Goal: Task Accomplishment & Management: Manage account settings

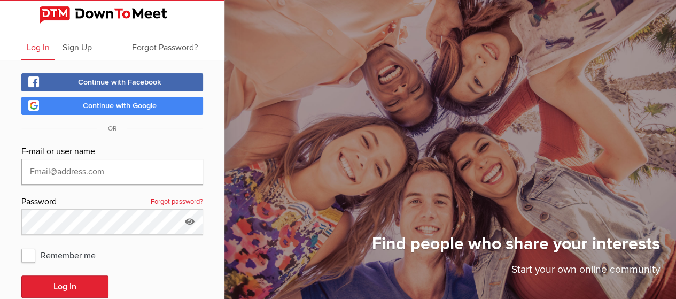
click at [108, 171] on input "text" at bounding box center [112, 172] width 182 height 26
type input "vegan_victoria@yahoo.com"
click at [21, 275] on button "Log In" at bounding box center [64, 286] width 87 height 22
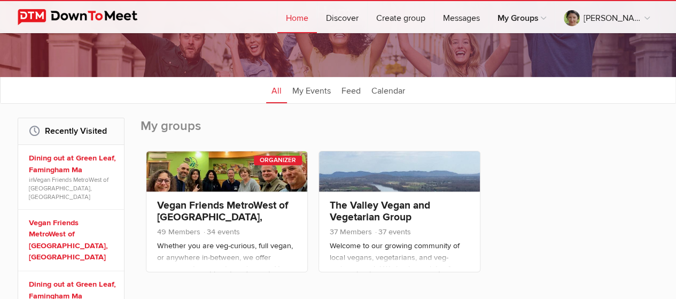
scroll to position [160, 0]
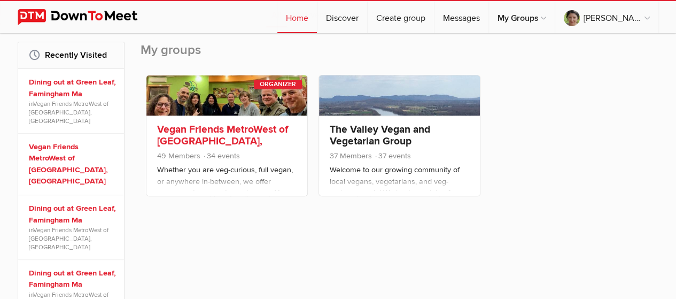
click at [200, 128] on link "Vegan Friends MetroWest of Boston, MA" at bounding box center [222, 141] width 131 height 36
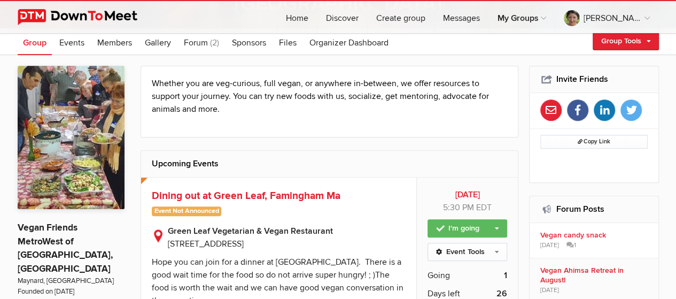
scroll to position [214, 0]
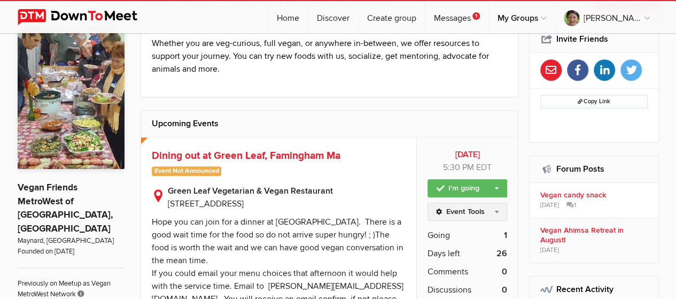
click at [482, 210] on link "Event Tools" at bounding box center [467, 211] width 80 height 18
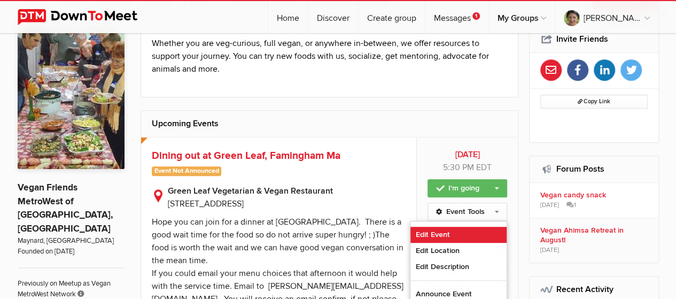
click at [443, 231] on link "Edit Event" at bounding box center [458, 234] width 96 height 16
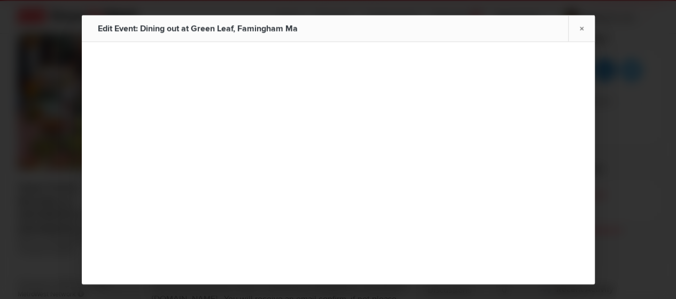
type input "Dining out at Green Leaf, Famingham Ma"
type input "Sep 13, 2025"
select select "PM"
radio input "false"
radio input "true"
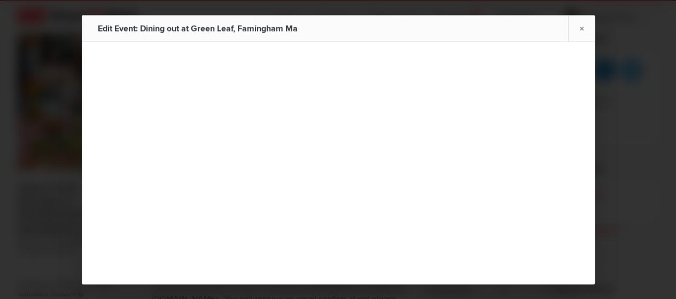
select select "5:30:00"
select select "United States"
select select "MA"
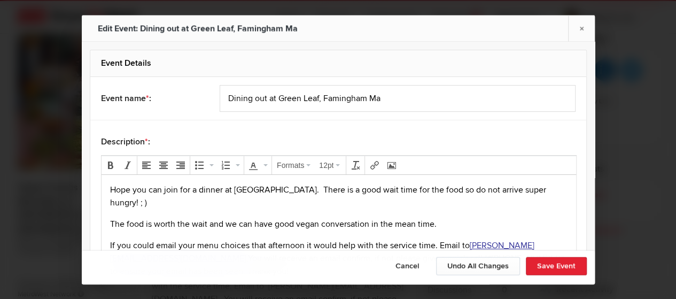
scroll to position [53, 0]
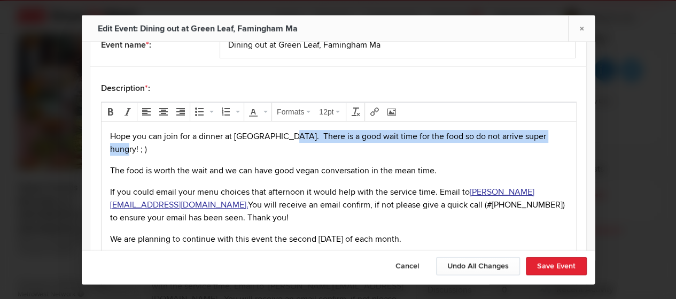
drag, startPoint x: 281, startPoint y: 138, endPoint x: 560, endPoint y: 134, distance: 279.4
click at [560, 134] on body "Hope you can join for a dinner at Green Leaf. There is a good wait time for the…" at bounding box center [338, 216] width 466 height 172
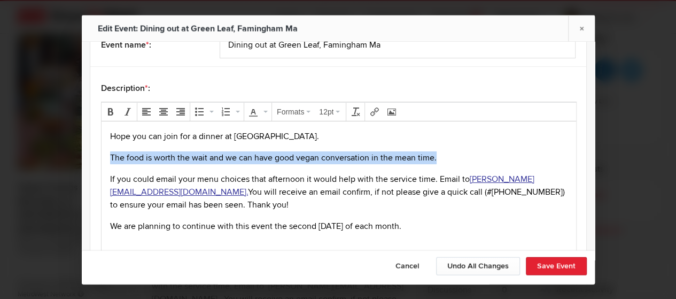
drag, startPoint x: 456, startPoint y: 155, endPoint x: 108, endPoint y: 156, distance: 347.7
click at [108, 156] on body "Hope you can join for a dinner at Green Leaf. The food is worth the wait and we…" at bounding box center [338, 209] width 466 height 159
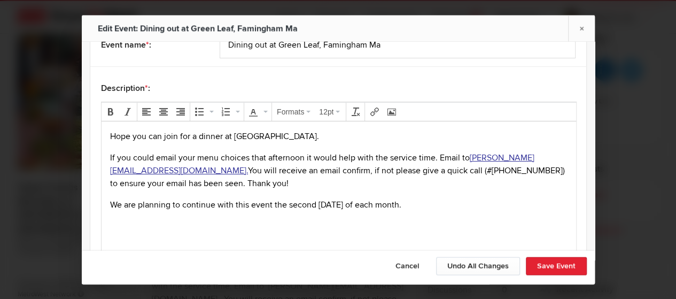
click at [181, 153] on p "If you could email your menu choices that afternoon it would help with the serv…" at bounding box center [338, 170] width 457 height 38
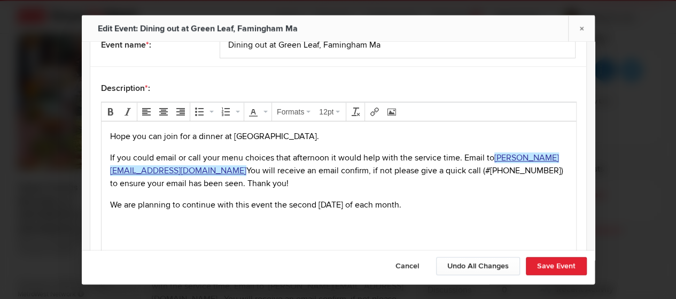
click at [498, 160] on p "If you could email or call your menu choices that afternoon it would help with …" at bounding box center [338, 170] width 457 height 38
click at [461, 155] on p "If you could email or call your menu choices that afternoon it would help with …" at bounding box center [338, 170] width 457 height 38
click at [230, 167] on p "If you could email or call your menu choices that afternoon it would help with …" at bounding box center [338, 170] width 457 height 38
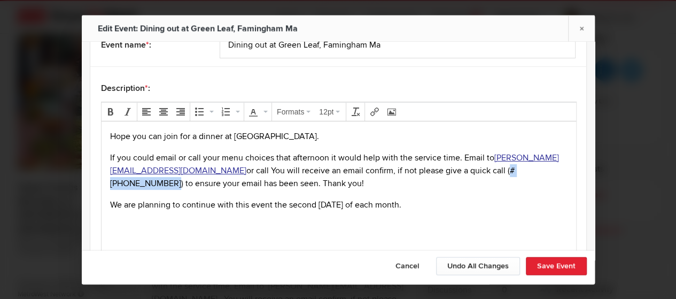
drag, startPoint x: 489, startPoint y: 170, endPoint x: 554, endPoint y: 168, distance: 65.2
click at [554, 168] on p "If you could email or call your menu choices that afternoon it would help with …" at bounding box center [338, 170] width 457 height 38
copy p "(#508-309-3009)"
click at [254, 169] on p "If you could email or call your menu choices that afternoon it would help with …" at bounding box center [338, 170] width 457 height 38
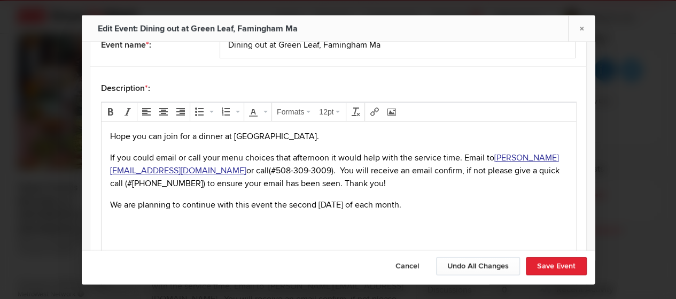
click at [462, 154] on p "If you could email or call your menu choices that afternoon it would help with …" at bounding box center [338, 170] width 457 height 38
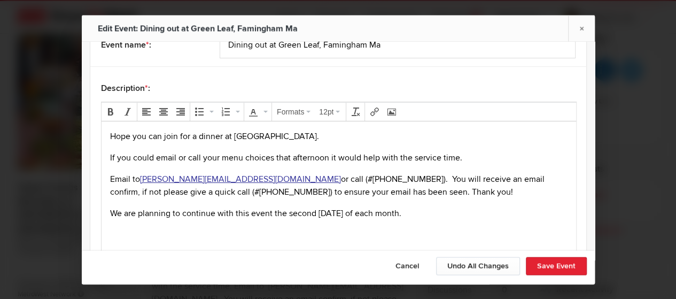
click at [348, 174] on p "Email to greenleaf.vegan@gmail.com or call (#508-309-3009). You will receive an…" at bounding box center [338, 186] width 457 height 26
click at [303, 107] on button "Formats" at bounding box center [293, 111] width 40 height 15
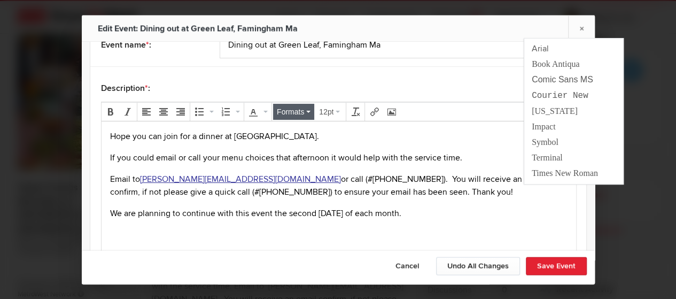
click at [303, 107] on button "Formats" at bounding box center [293, 111] width 40 height 15
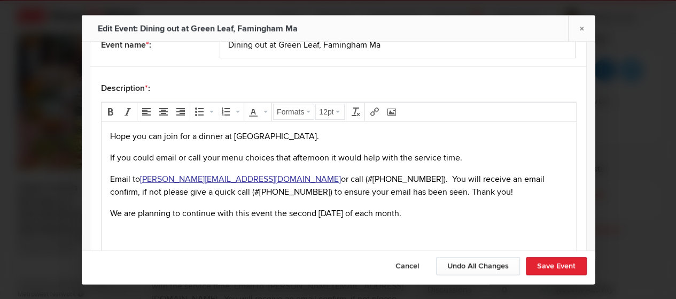
click at [333, 106] on button "12pt" at bounding box center [330, 111] width 28 height 15
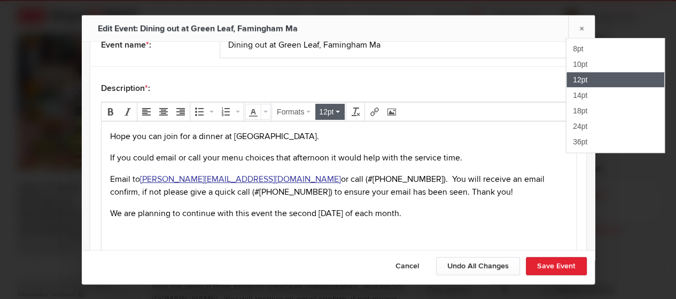
click at [261, 106] on button "Text color" at bounding box center [265, 111] width 9 height 15
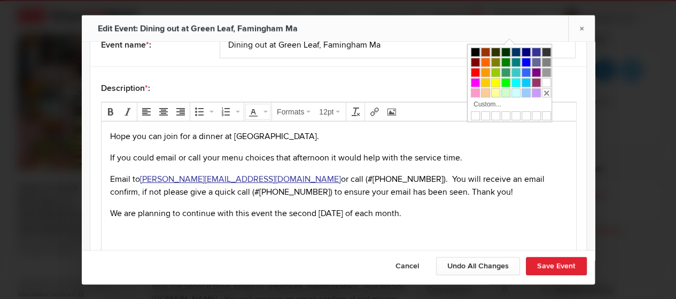
click at [321, 136] on p "Hope you can join for a dinner at Green Leaf." at bounding box center [338, 136] width 457 height 13
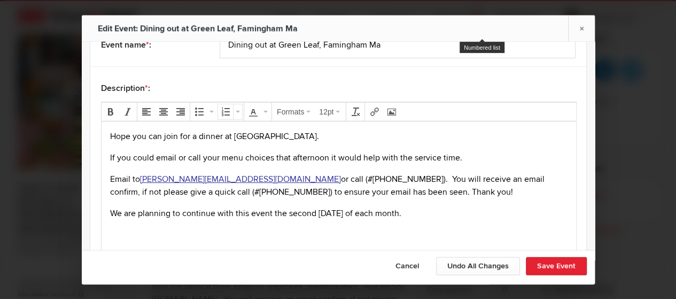
click at [233, 107] on button "Numbered list" at bounding box center [237, 111] width 9 height 15
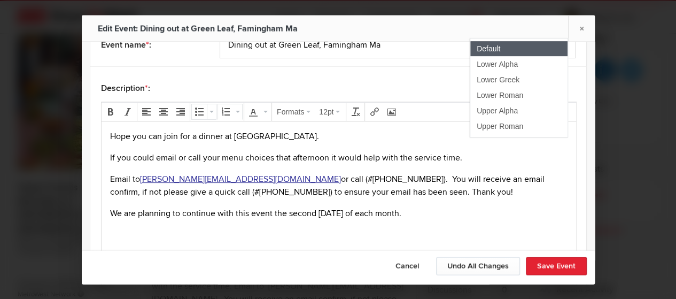
click at [213, 109] on div "Bullet list" at bounding box center [203, 112] width 25 height 16
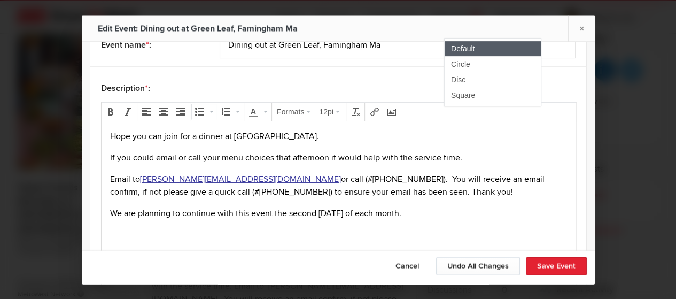
click at [320, 132] on p "Hope you can join for a dinner at Green Leaf." at bounding box center [338, 136] width 457 height 13
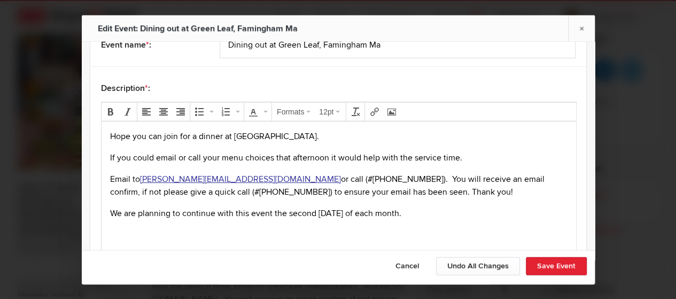
click at [356, 146] on body "Hope you can join for a dinner at Green Leaf. If you could email or call your m…" at bounding box center [338, 203] width 466 height 146
drag, startPoint x: 107, startPoint y: 131, endPoint x: 445, endPoint y: 209, distance: 346.4
click at [445, 209] on body "Hope you can join for a dinner at Green Leaf. If you could email or call your m…" at bounding box center [338, 203] width 466 height 146
copy body "Hope you can join for a dinner at Green Leaf. If you could email or call your m…"
click at [128, 154] on p "If you could email or call your menu choices that afternoon it would help with …" at bounding box center [338, 157] width 457 height 13
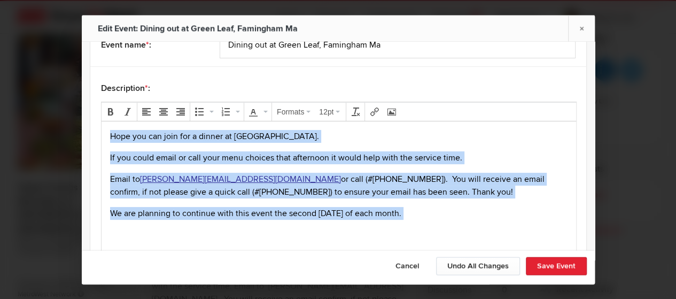
drag, startPoint x: 110, startPoint y: 134, endPoint x: 465, endPoint y: 226, distance: 366.7
click at [465, 226] on body "Hope you can join for a dinner at Green Leaf. If you could email or call your m…" at bounding box center [338, 203] width 466 height 146
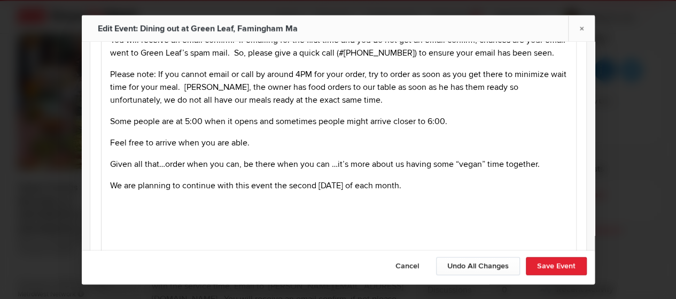
scroll to position [0, 0]
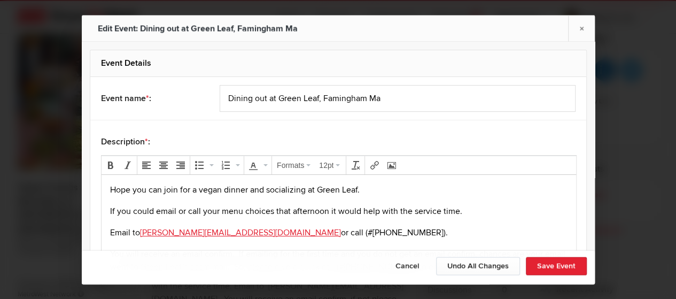
drag, startPoint x: 433, startPoint y: 423, endPoint x: 89, endPoint y: -51, distance: 585.9
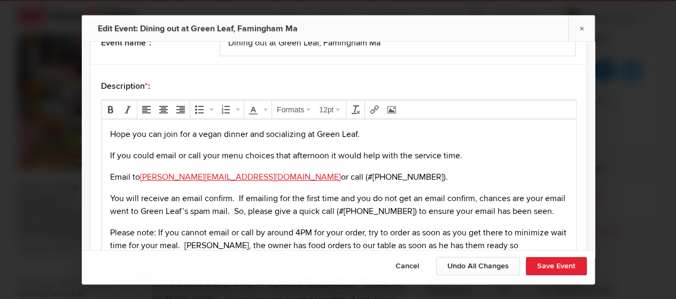
scroll to position [53, 0]
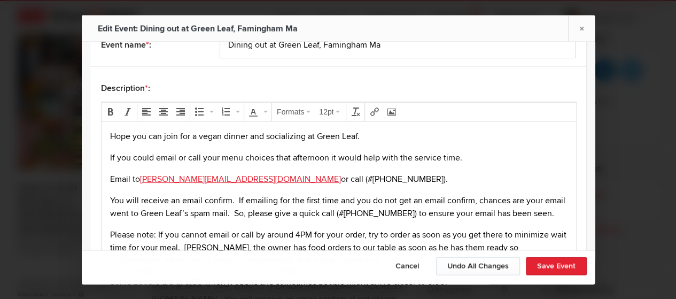
click at [260, 175] on p "Email to greenleaf.vegan@gmail.com or call (#508-309-3009)." at bounding box center [338, 179] width 457 height 13
click at [249, 177] on p "Email to greenleaf.vegan@gmail.com or call (#508-309-3009)." at bounding box center [338, 179] width 457 height 13
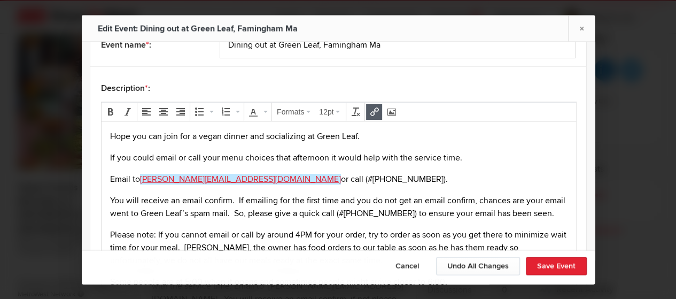
click at [368, 105] on button "Insert/edit link" at bounding box center [373, 111] width 15 height 15
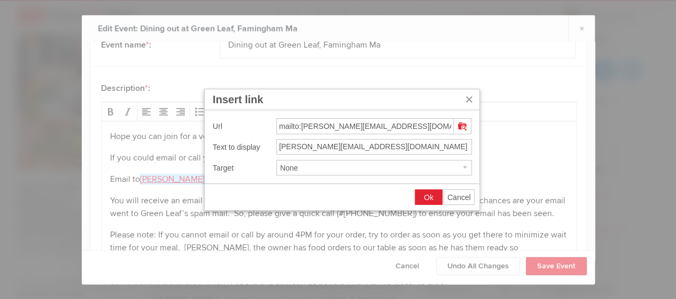
click at [427, 198] on span "Ok" at bounding box center [429, 197] width 10 height 9
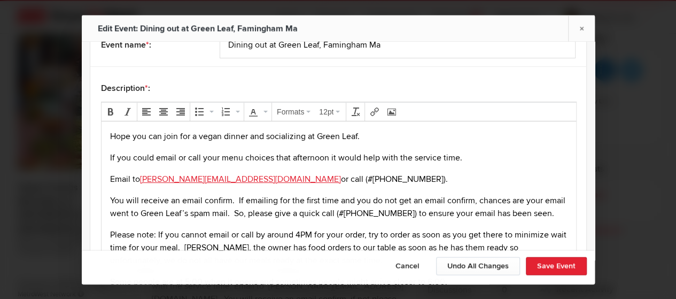
click at [276, 189] on body "Hope you can join for a vegan dinner and socializing at Green Leaf. If you coul…" at bounding box center [338, 258] width 466 height 257
click at [246, 179] on link "greenleaf.vegan@gmail.com" at bounding box center [239, 179] width 201 height 11
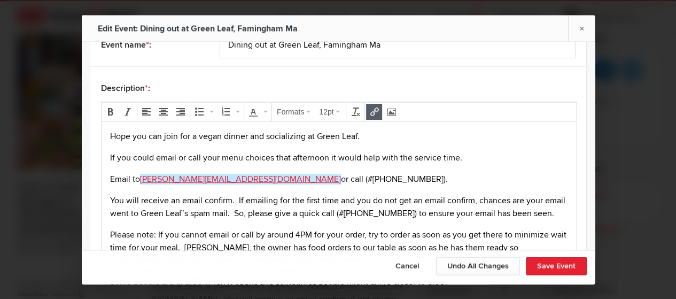
drag, startPoint x: 258, startPoint y: 190, endPoint x: 249, endPoint y: 177, distance: 15.4
click at [258, 190] on body "Hope you can join for a vegan dinner and socializing at Green Leaf. If you coul…" at bounding box center [338, 258] width 466 height 257
click at [249, 176] on p "Email to greenleaf.vegan@gmail.com ﻿ or call (#508-309-3009)." at bounding box center [338, 179] width 457 height 13
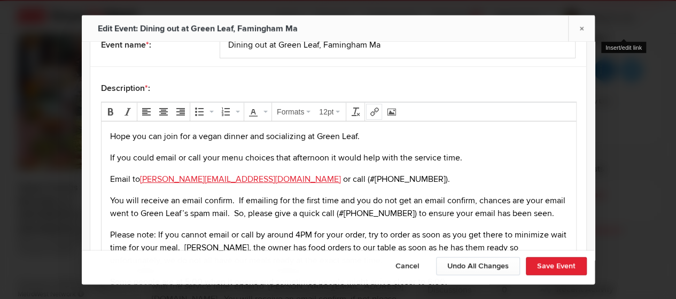
click at [370, 111] on icon "Insert/edit link" at bounding box center [374, 111] width 9 height 9
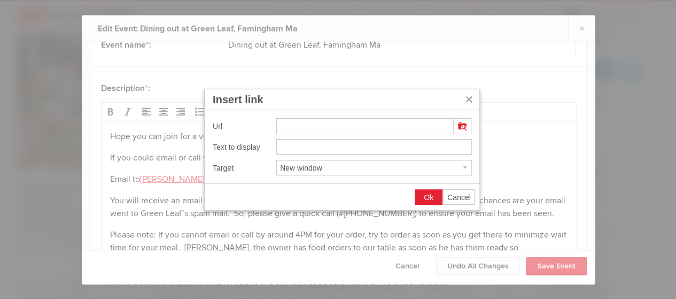
click at [333, 131] on input "Insert link" at bounding box center [364, 126] width 177 height 16
click at [651, 144] on div at bounding box center [338, 149] width 676 height 299
drag, startPoint x: 468, startPoint y: 96, endPoint x: 448, endPoint y: 110, distance: 24.5
click at [468, 96] on icon "Insert link" at bounding box center [469, 99] width 9 height 9
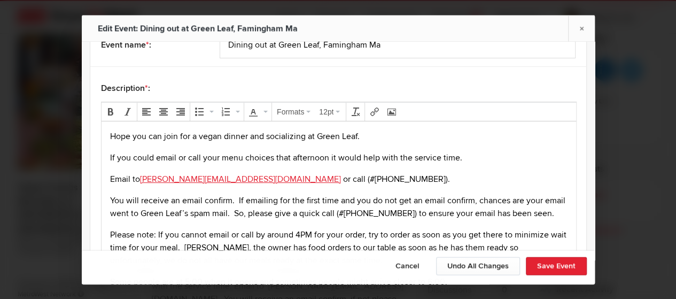
click at [376, 132] on p "Hope you can join for a vegan dinner and socializing at Green Leaf." at bounding box center [338, 136] width 457 height 13
click at [149, 210] on p "You will receive an email confirm. If emailing for the first time and you do no…" at bounding box center [338, 207] width 457 height 26
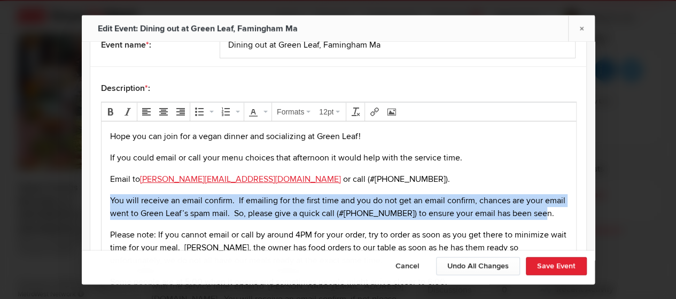
drag, startPoint x: 162, startPoint y: 231, endPoint x: 108, endPoint y: 197, distance: 63.4
click at [108, 198] on body "Hope you can join for a vegan dinner and socializing at Green Leaf! If you coul…" at bounding box center [338, 258] width 466 height 257
click at [106, 108] on icon "Bold" at bounding box center [110, 111] width 9 height 9
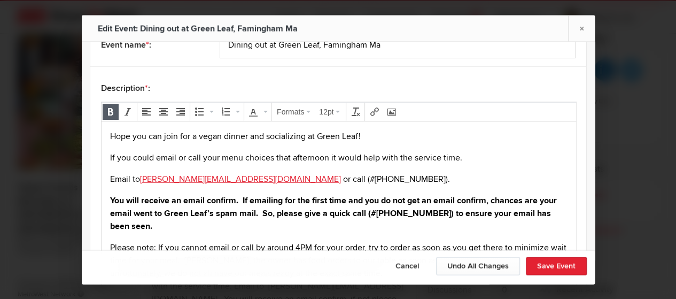
drag, startPoint x: 220, startPoint y: 230, endPoint x: 199, endPoint y: 248, distance: 27.6
click at [219, 229] on p "You will receive an email confirm. If emailing for the first time and you do no…" at bounding box center [338, 213] width 457 height 38
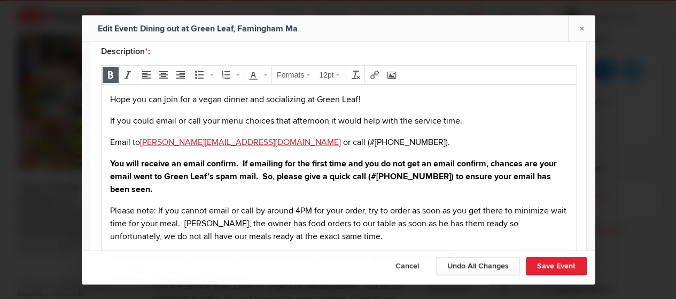
scroll to position [107, 0]
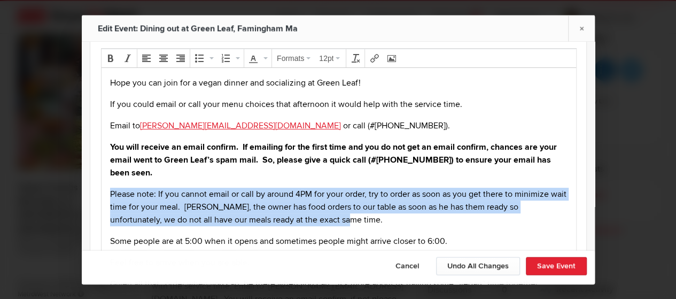
drag, startPoint x: 333, startPoint y: 216, endPoint x: 108, endPoint y: 193, distance: 225.6
click at [110, 193] on p "Please note: If you cannot email or call by around 4PM for your order, try to o…" at bounding box center [338, 206] width 457 height 38
click at [108, 57] on icon "Bold" at bounding box center [110, 58] width 9 height 9
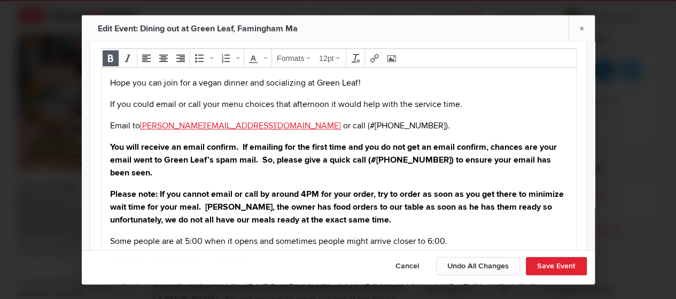
click at [128, 205] on strong "Please note: If you cannot email or call by around 4PM for your order, try to o…" at bounding box center [337, 206] width 454 height 36
click at [112, 192] on strong "Please note: If you cannot email or call by around 4PM for your order, try to o…" at bounding box center [337, 206] width 454 height 36
click at [140, 202] on strong "Please note: If you cannot email or call by around 4PM for your order, try to o…" at bounding box center [337, 206] width 454 height 36
click at [155, 193] on strong "Please note: If you cannot email or call by around 4PM for your order, try to o…" at bounding box center [337, 206] width 454 height 36
click at [146, 217] on strong "Please note: If you cannot email or call by around 4PM for your order, try to o…" at bounding box center [337, 206] width 454 height 36
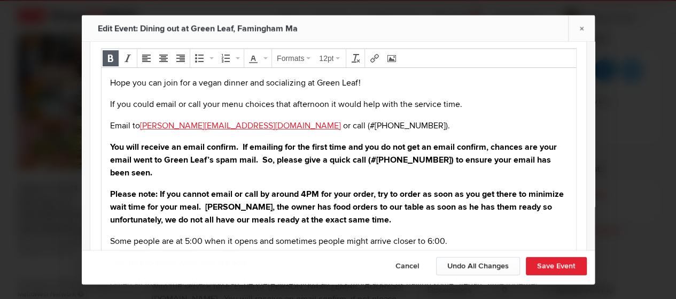
click at [159, 213] on p "Please note: If you cannot email or call by around 4PM for your order, try to o…" at bounding box center [338, 206] width 457 height 38
click at [220, 210] on p "Please note: If you cannot email or call by around 4PM for your order, try to o…" at bounding box center [338, 206] width 457 height 38
drag, startPoint x: 385, startPoint y: 230, endPoint x: 348, endPoint y: 223, distance: 38.1
click at [385, 230] on body "Hope you can join for a vegan dinner and socializing at Green Leaf! If you coul…" at bounding box center [338, 211] width 466 height 270
drag, startPoint x: 109, startPoint y: 195, endPoint x: 154, endPoint y: 192, distance: 45.5
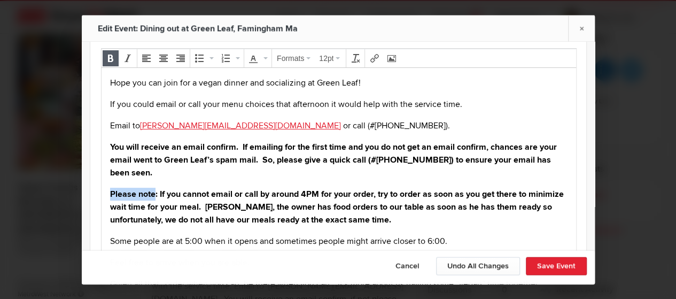
click at [154, 192] on body "Hope you can join for a vegan dinner and socializing at Green Leaf! If you coul…" at bounding box center [338, 211] width 466 height 270
click at [199, 185] on body "Hope you can join for a vegan dinner and socializing at Green Leaf! If you coul…" at bounding box center [338, 211] width 466 height 270
click at [110, 191] on strong "Please note: If you cannot email or call by around 4PM for your order, try to o…" at bounding box center [337, 206] width 454 height 36
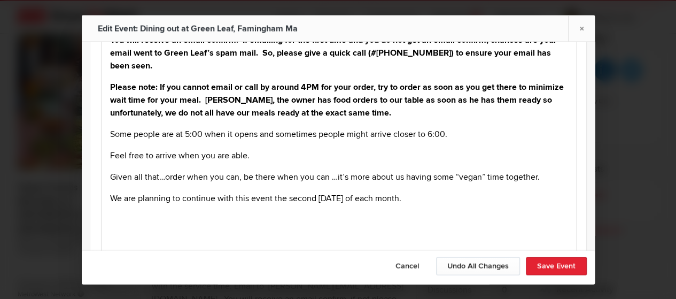
drag, startPoint x: 460, startPoint y: 131, endPoint x: 476, endPoint y: 128, distance: 16.2
click at [460, 132] on p "Some people are at 5:00 when it opens and sometimes people might arrive closer …" at bounding box center [338, 134] width 457 height 13
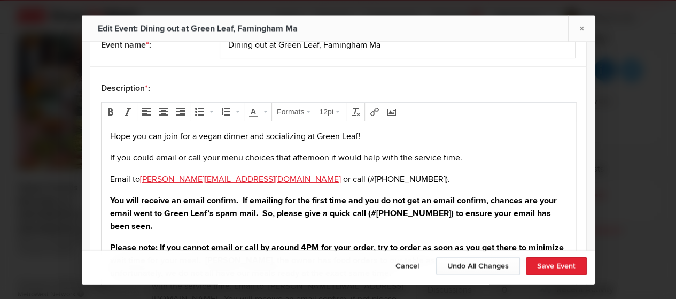
scroll to position [267, 0]
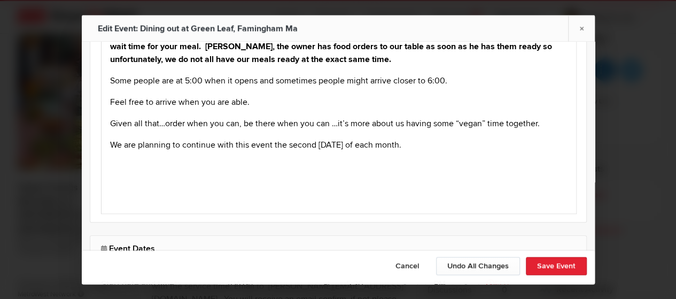
click at [421, 147] on p "We are planning to continue with this event the second Saturday of each month." at bounding box center [338, 144] width 457 height 13
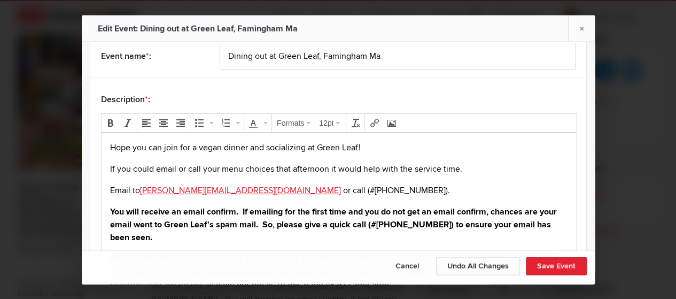
scroll to position [0, 0]
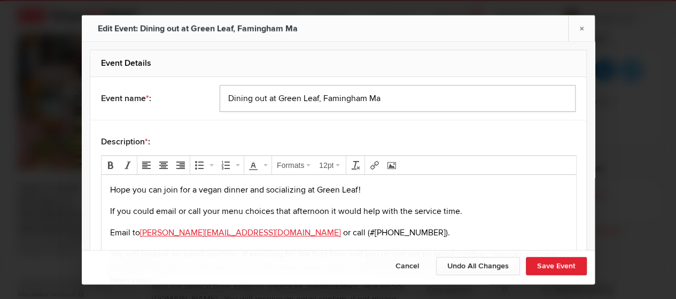
drag, startPoint x: 327, startPoint y: 99, endPoint x: 416, endPoint y: 95, distance: 88.8
click at [327, 98] on input "Dining out at Green Leaf, Famingham Ma" at bounding box center [398, 98] width 356 height 27
click at [390, 101] on input "Dining out at Green Leaf, Framingham Ma" at bounding box center [398, 98] width 356 height 27
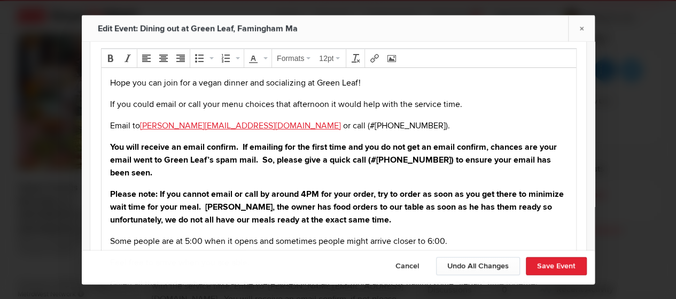
scroll to position [267, 0]
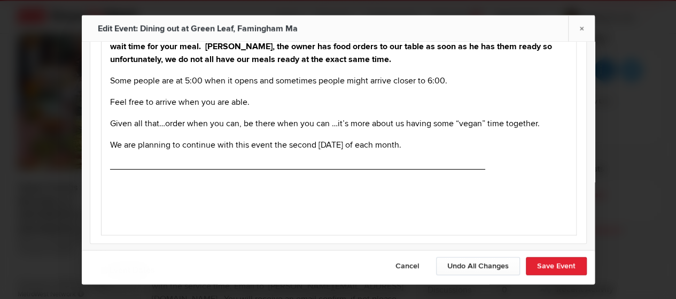
type input "Dining out at Green Leaf, Framingham MA"
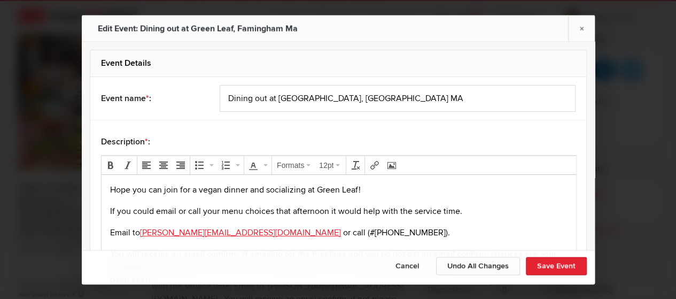
drag, startPoint x: 436, startPoint y: 417, endPoint x: 162, endPoint y: -13, distance: 509.7
click at [122, 188] on p "Hope you can join for a vegan dinner and socializing at Green Leaf!" at bounding box center [338, 189] width 457 height 13
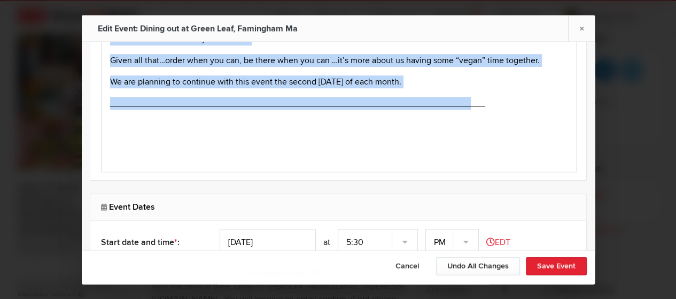
scroll to position [340, 0]
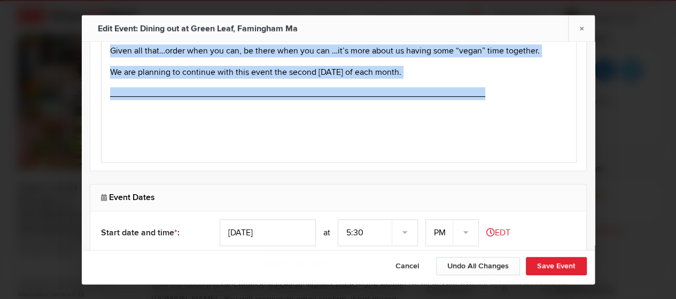
drag, startPoint x: 107, startPoint y: -148, endPoint x: 526, endPoint y: 99, distance: 486.6
copy body "Hope you can join for a vegan dinner and socializing at Green Leaf! If you coul…"
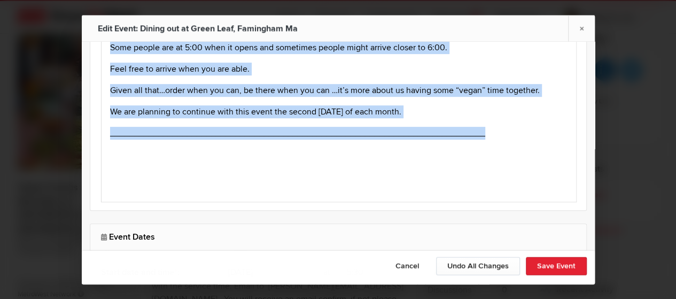
scroll to position [286, 0]
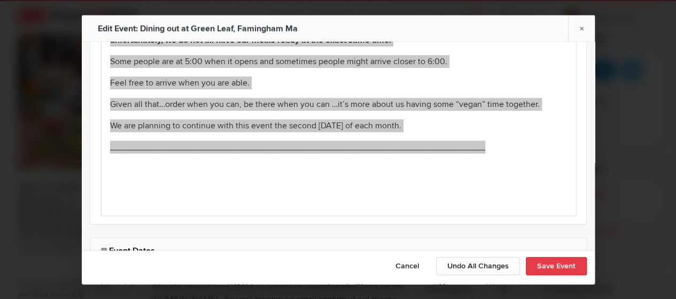
click at [547, 264] on button "Save Event" at bounding box center [556, 265] width 61 height 18
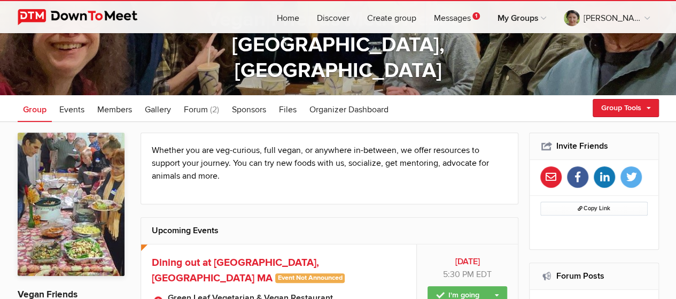
scroll to position [267, 0]
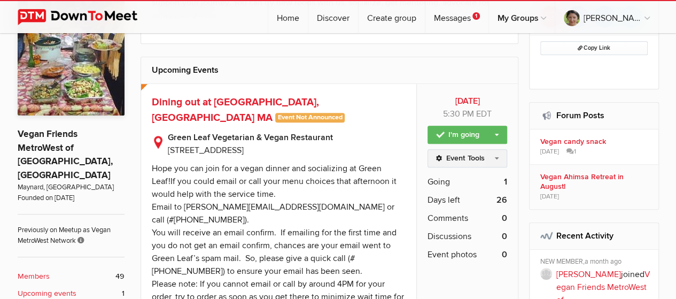
click at [468, 161] on link "Event Tools" at bounding box center [467, 158] width 80 height 18
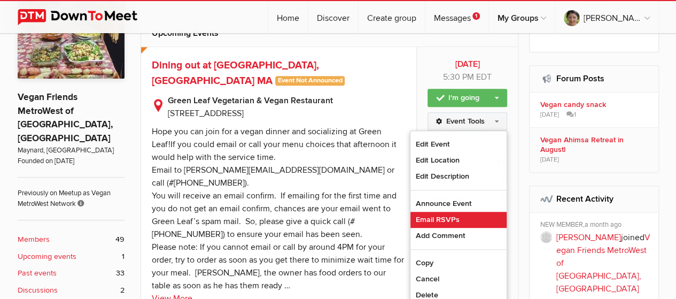
scroll to position [320, 0]
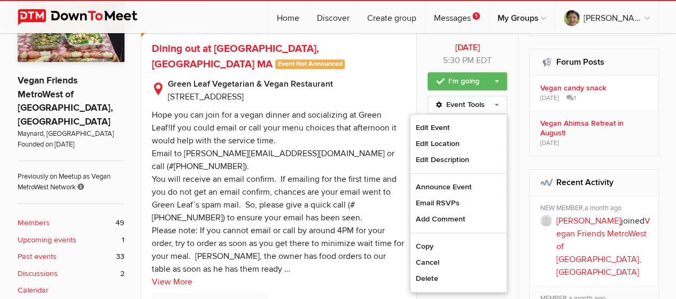
click at [263, 225] on div "Hope you can join for a vegan dinner and socializing at Green Leaf!If you could…" at bounding box center [278, 192] width 252 height 165
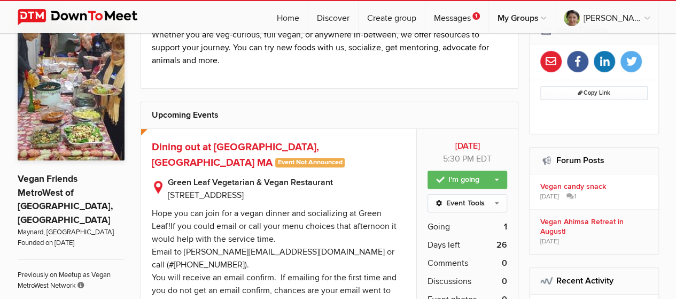
scroll to position [214, 0]
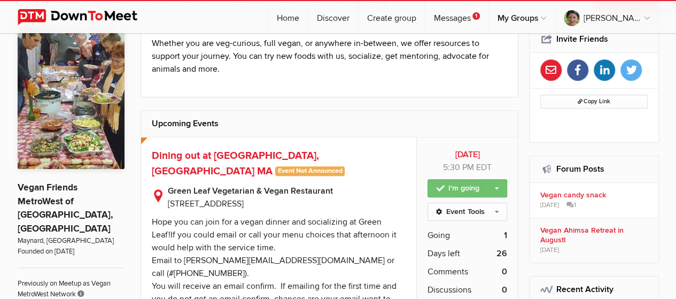
click at [496, 183] on link "I'm going" at bounding box center [467, 188] width 80 height 18
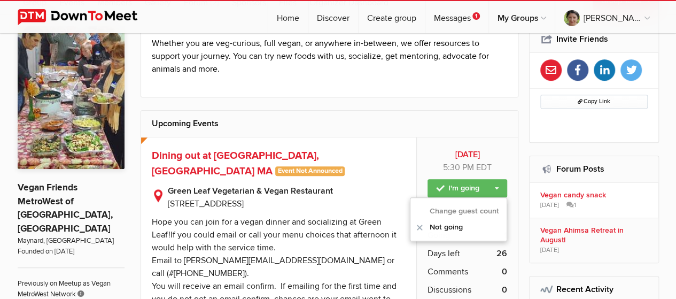
click at [442, 122] on h2 "Upcoming Events" at bounding box center [330, 124] width 356 height 26
click at [275, 174] on span "Event Not Announced Announcing an event ensures that all of your group members …" at bounding box center [310, 171] width 70 height 10
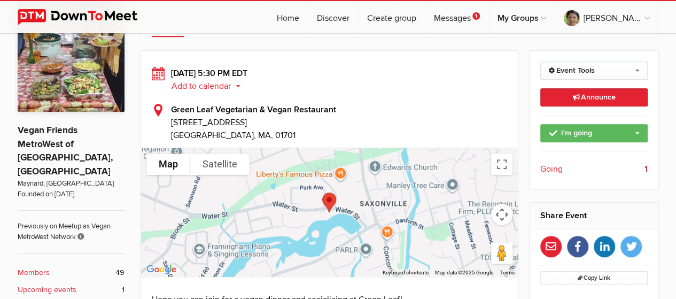
scroll to position [267, 0]
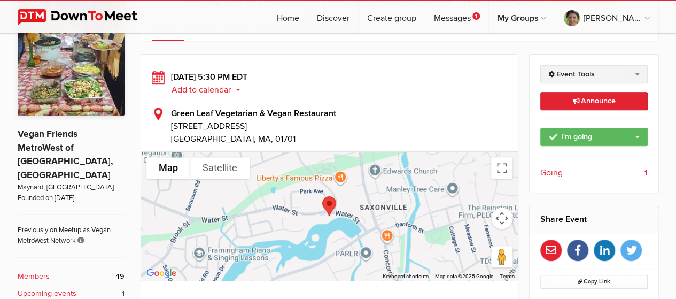
click at [631, 75] on link "Event Tools" at bounding box center [593, 74] width 107 height 18
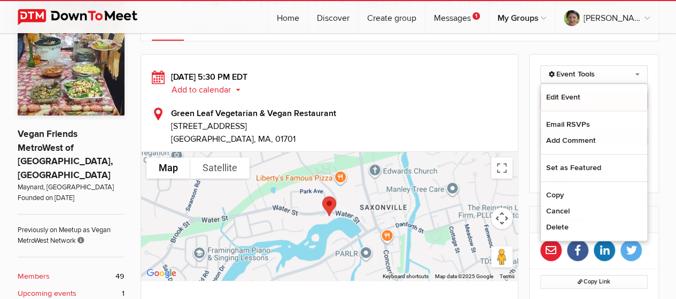
drag, startPoint x: 432, startPoint y: 100, endPoint x: 434, endPoint y: 90, distance: 9.8
click at [431, 99] on div "Saturday, Sep 13, 2025, 5:30 PM EDT Add to calendar Outlook Apple / iCal Google…" at bounding box center [330, 108] width 356 height 75
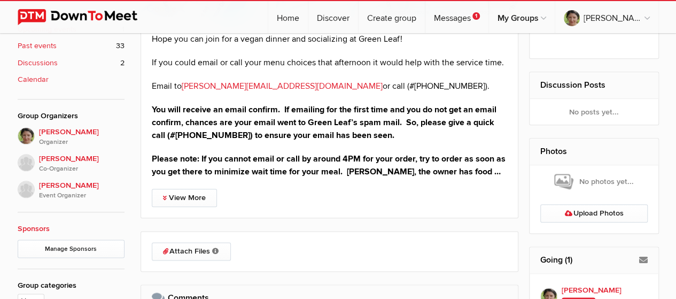
scroll to position [534, 0]
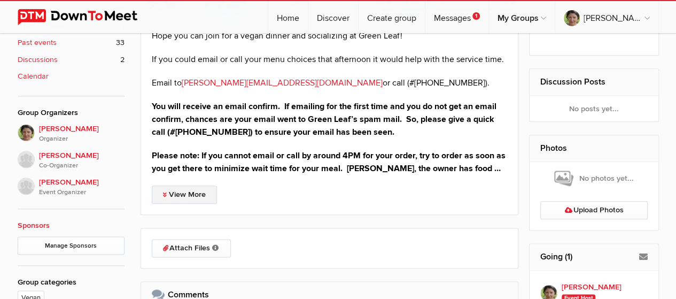
click at [170, 194] on link "View More" at bounding box center [184, 194] width 65 height 18
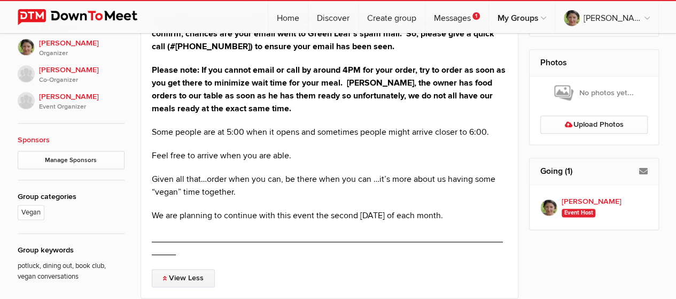
scroll to position [588, 0]
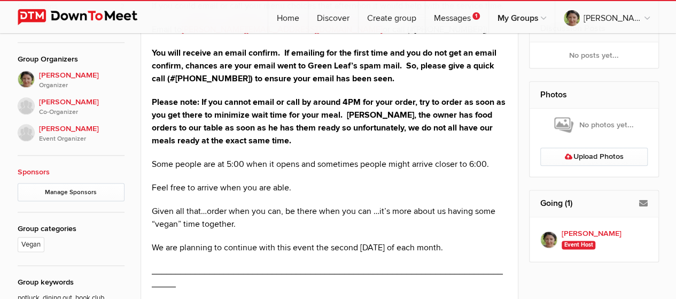
drag, startPoint x: 199, startPoint y: 211, endPoint x: 234, endPoint y: 201, distance: 36.5
click at [199, 210] on p "Given all that…order when you can, be there when you can …it’s more about us ha…" at bounding box center [330, 218] width 356 height 26
click at [181, 211] on p "Given all that…order when you can, be there when you can …it’s more about us ha…" at bounding box center [330, 218] width 356 height 26
click at [210, 212] on p "Given all that…order when you can, be there when you can …it’s more about us ha…" at bounding box center [330, 218] width 356 height 26
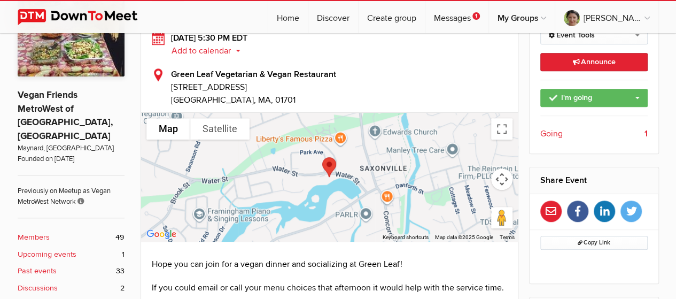
scroll to position [214, 0]
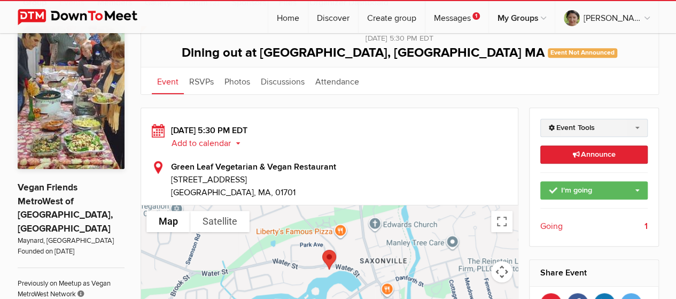
click at [600, 123] on link "Event Tools" at bounding box center [593, 128] width 107 height 18
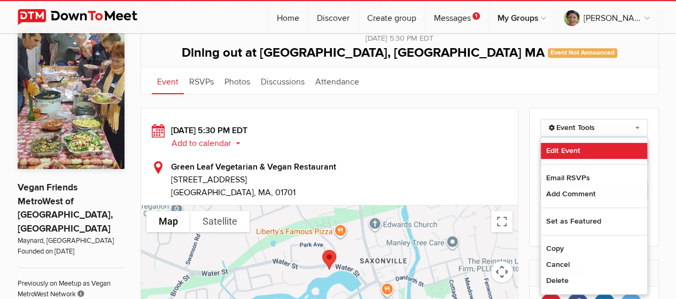
click at [568, 155] on link "Edit Event" at bounding box center [594, 151] width 106 height 16
select select "5:30:00"
select select "PM"
select select "United States"
select select "MA"
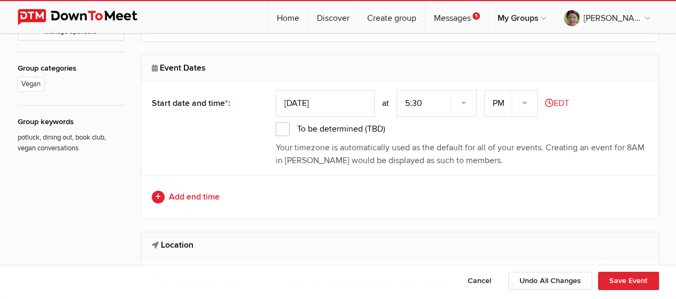
scroll to position [801, 0]
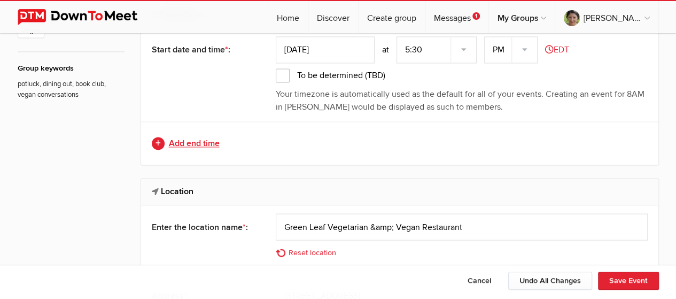
click at [185, 145] on link "Add end time" at bounding box center [400, 143] width 496 height 13
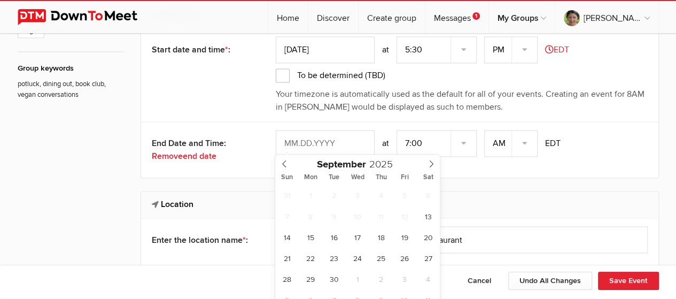
click at [367, 138] on input "text" at bounding box center [325, 143] width 99 height 27
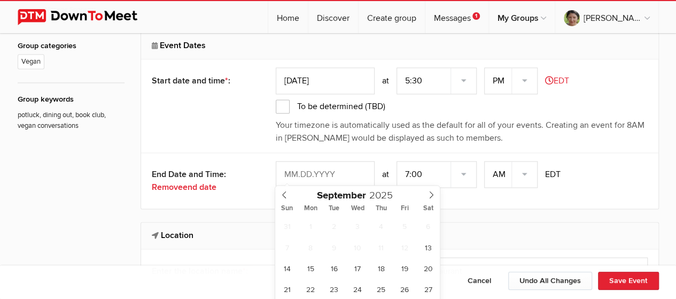
scroll to position [748, 0]
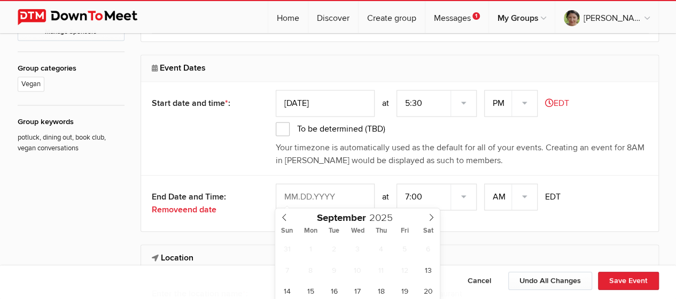
type input "Sep 13, 2025"
click at [426, 195] on select "7:00 7:15 7:30 7:45 8:00 8:15 8:30 8:45 9:00 9:15 9:30 9:45 10:00 10:15 10:30 1…" at bounding box center [436, 196] width 80 height 27
select select "9:00:00"
click at [397, 183] on select "7:00 7:15 7:30 7:45 8:00 8:15 8:30 8:45 9:00 9:15 9:30 9:45 10:00 10:15 10:30 1…" at bounding box center [436, 196] width 80 height 27
click at [528, 193] on select "AM PM" at bounding box center [510, 196] width 53 height 27
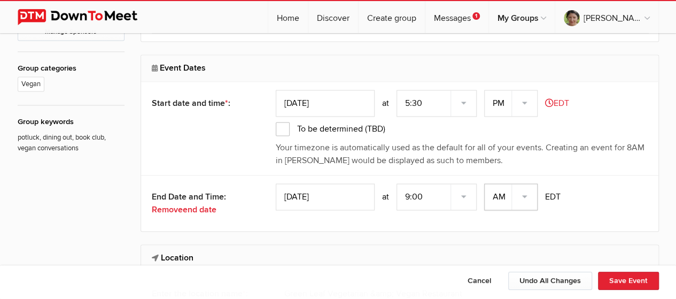
select select "PM"
click at [485, 183] on select "AM PM" at bounding box center [510, 196] width 53 height 27
click at [624, 283] on button "Save Event" at bounding box center [628, 280] width 61 height 18
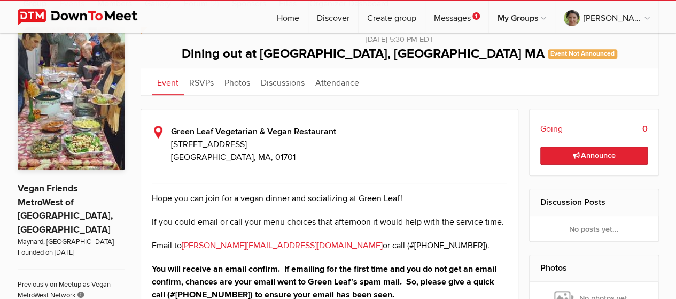
scroll to position [214, 0]
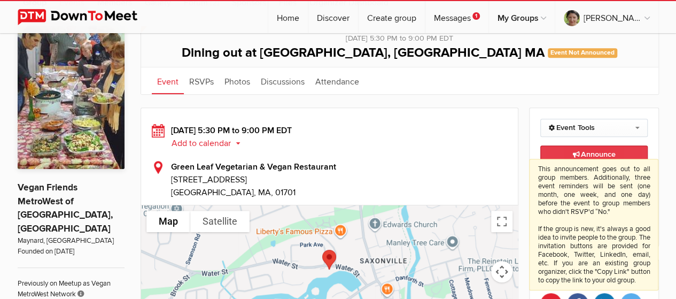
click at [587, 152] on span "Announce This announcement goes out to all group members. Additionally, three e…" at bounding box center [593, 154] width 43 height 9
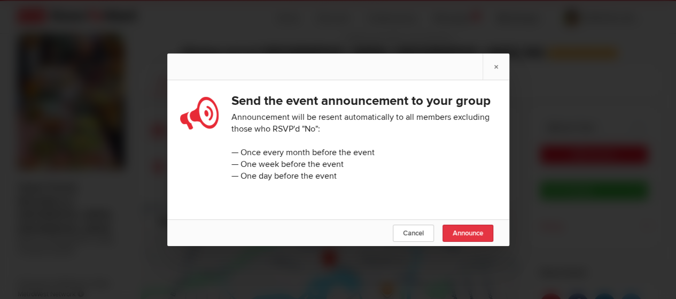
click at [471, 236] on link "Announce" at bounding box center [467, 232] width 51 height 17
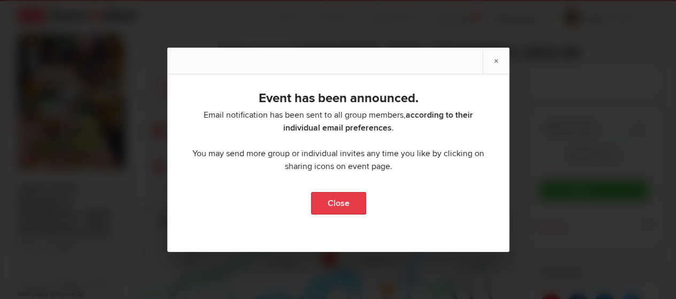
click at [328, 202] on link "Close" at bounding box center [337, 203] width 55 height 22
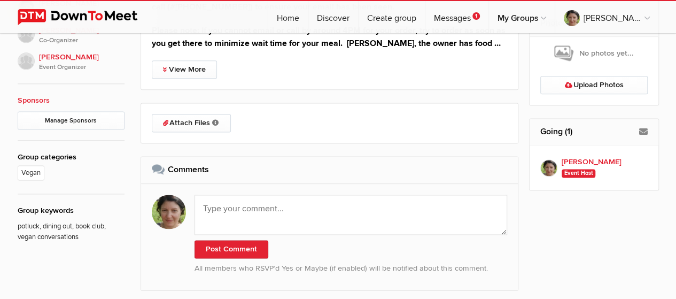
scroll to position [694, 0]
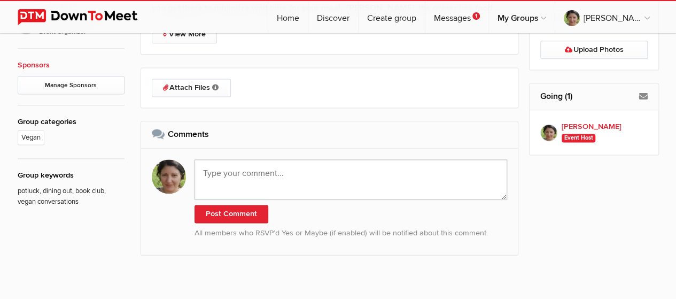
click at [250, 165] on textarea at bounding box center [350, 179] width 313 height 40
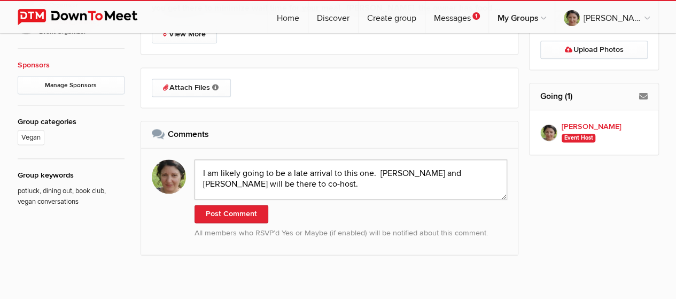
drag, startPoint x: 488, startPoint y: 170, endPoint x: 363, endPoint y: 254, distance: 150.1
click at [488, 170] on textarea "I am likely going to be a late arrival to this one. Laura and John will be ther…" at bounding box center [350, 179] width 313 height 40
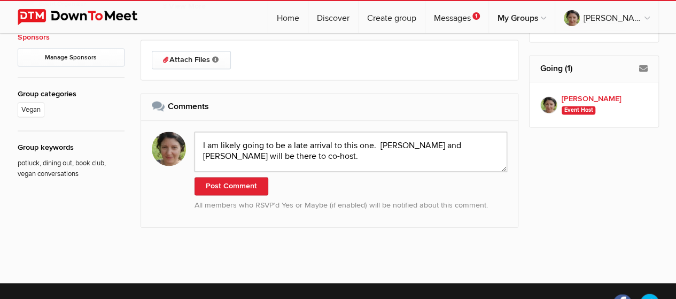
scroll to position [748, 0]
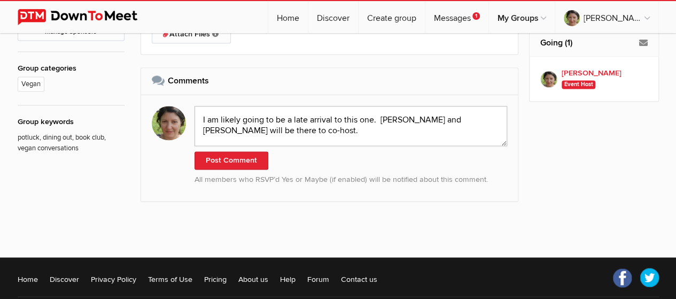
click at [445, 119] on textarea "I am likely going to be a late arrival to this one. Laura and John will be ther…" at bounding box center [350, 126] width 313 height 40
type textarea "I am likely going to be a late arrival to this one. Laura and John will be ther…"
click at [223, 154] on button "Post Comment" at bounding box center [231, 160] width 74 height 18
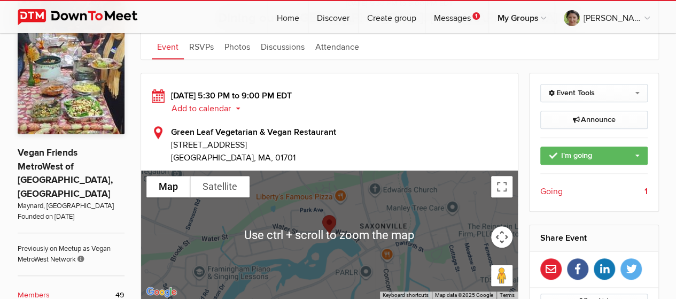
scroll to position [214, 0]
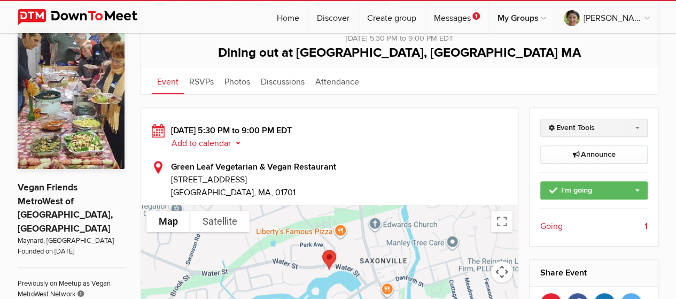
click at [596, 124] on link "Event Tools" at bounding box center [593, 128] width 107 height 18
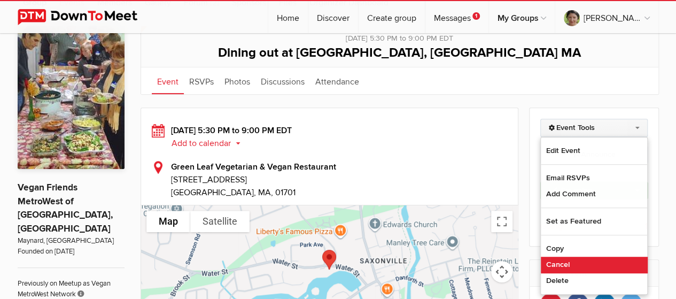
scroll to position [320, 0]
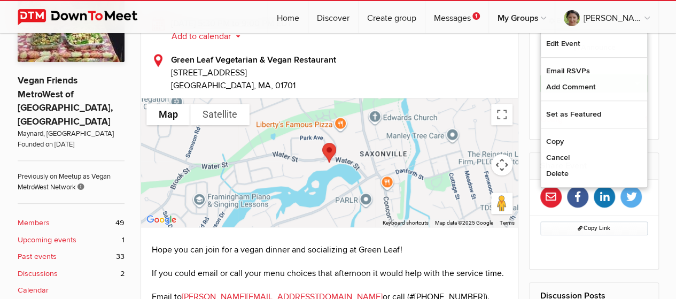
click at [485, 77] on span "62 Water Street" at bounding box center [339, 72] width 337 height 13
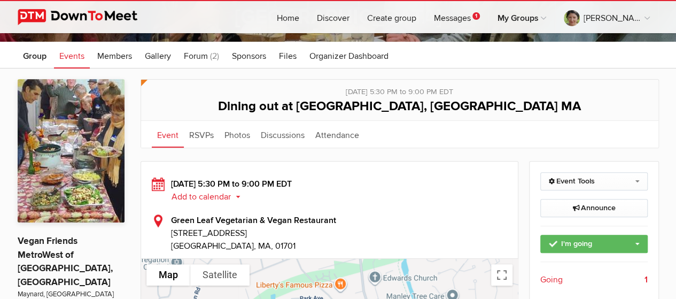
scroll to position [0, 0]
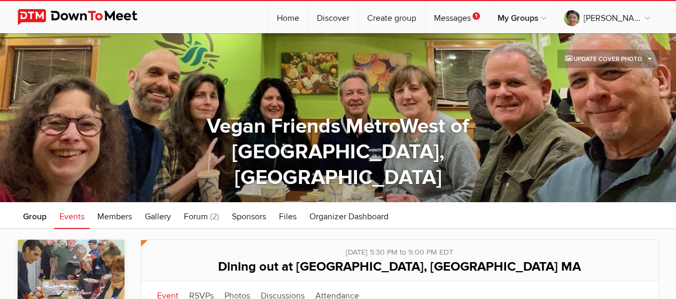
click at [72, 212] on span "Events" at bounding box center [71, 216] width 25 height 11
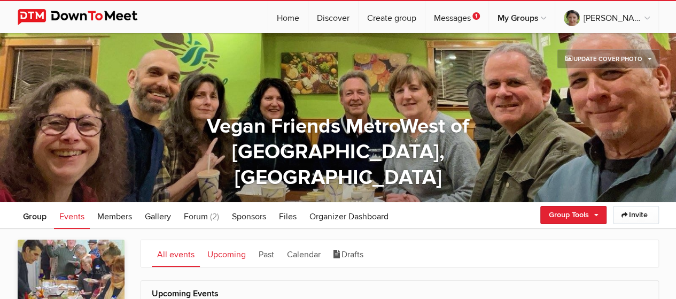
click at [228, 251] on link "Upcoming" at bounding box center [226, 253] width 49 height 27
click at [299, 252] on link "Calendar" at bounding box center [304, 253] width 44 height 27
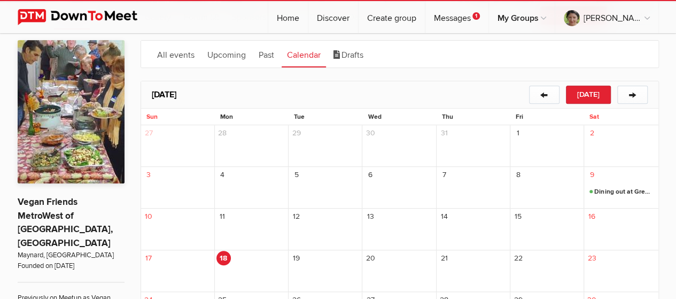
scroll to position [64, 0]
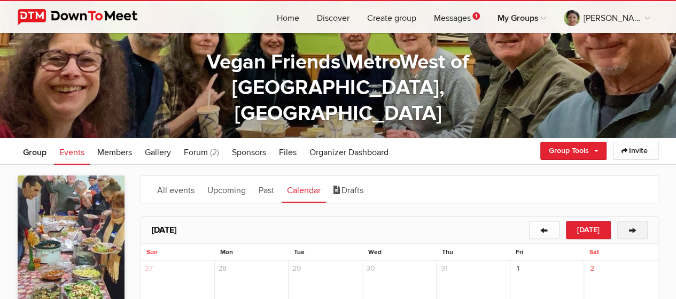
click at [631, 224] on button "→" at bounding box center [632, 230] width 30 height 18
click at [634, 228] on button "→" at bounding box center [632, 230] width 30 height 18
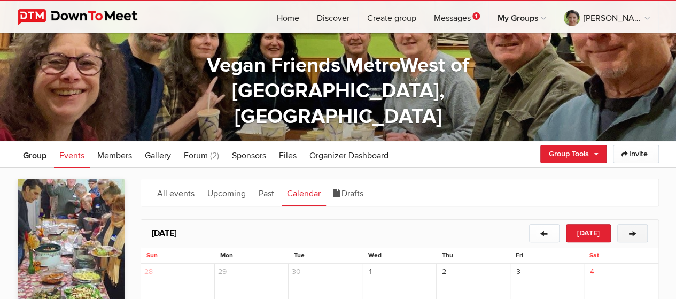
scroll to position [53, 0]
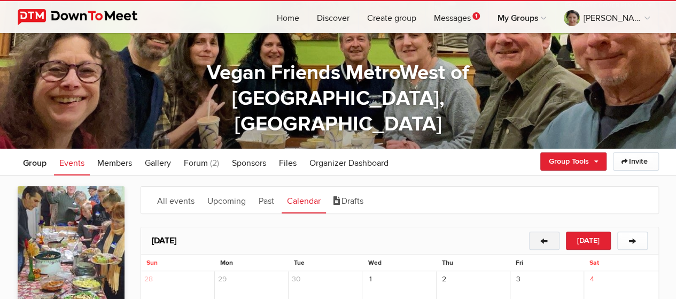
click at [546, 235] on button "←" at bounding box center [544, 240] width 30 height 18
click at [72, 161] on span "Events" at bounding box center [71, 163] width 25 height 11
click at [69, 162] on span "Events" at bounding box center [71, 163] width 25 height 11
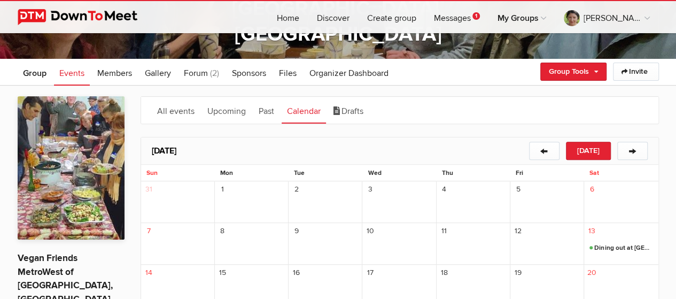
scroll to position [160, 0]
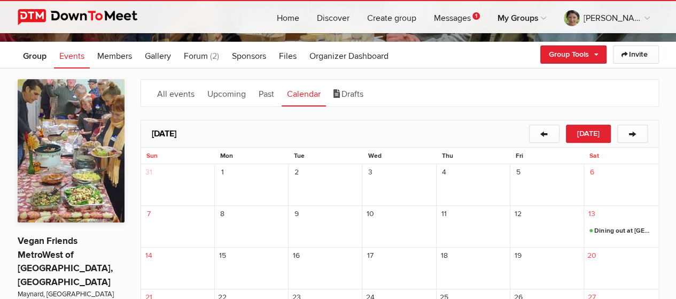
click at [620, 228] on span "Dining out at Green Leaf, Framingham MA" at bounding box center [620, 230] width 63 height 13
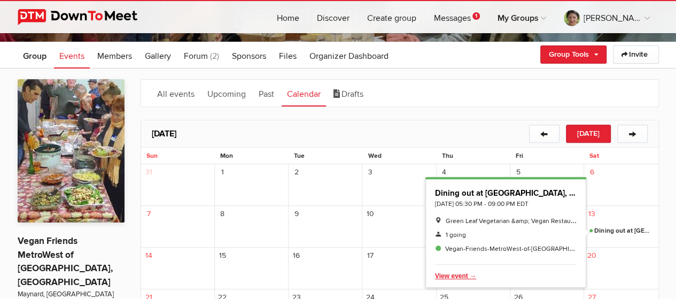
click at [451, 271] on span "Delete" at bounding box center [503, 275] width 137 height 13
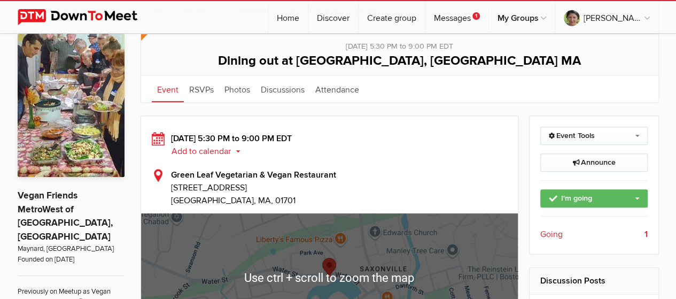
scroll to position [160, 0]
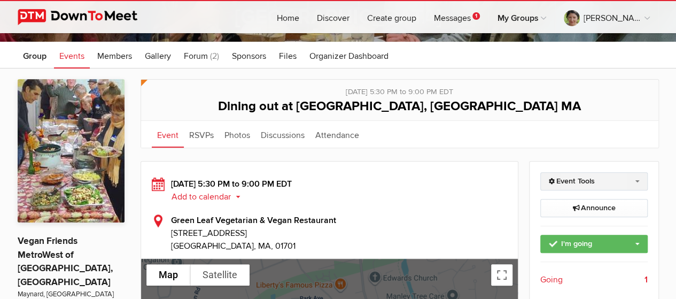
click at [612, 180] on link "Event Tools" at bounding box center [593, 181] width 107 height 18
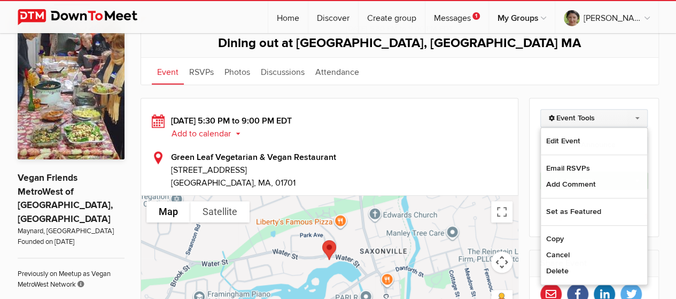
scroll to position [267, 0]
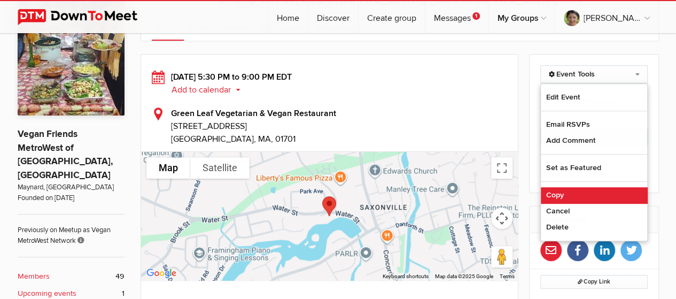
click at [566, 192] on link "Copy" at bounding box center [594, 195] width 106 height 16
select select "United States"
select select "MA"
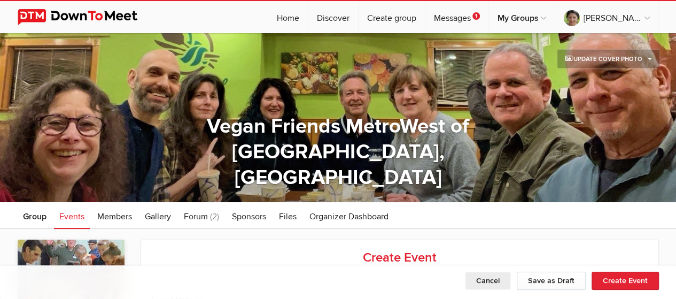
click at [483, 278] on button "Cancel" at bounding box center [488, 280] width 46 height 18
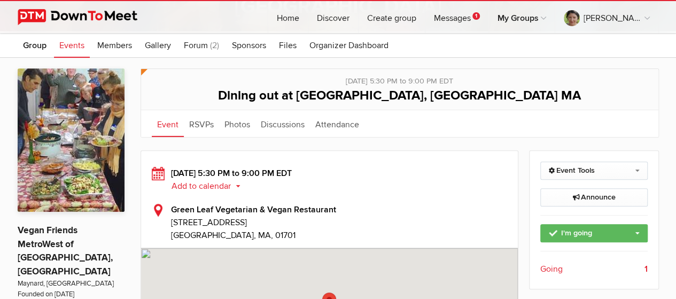
scroll to position [214, 0]
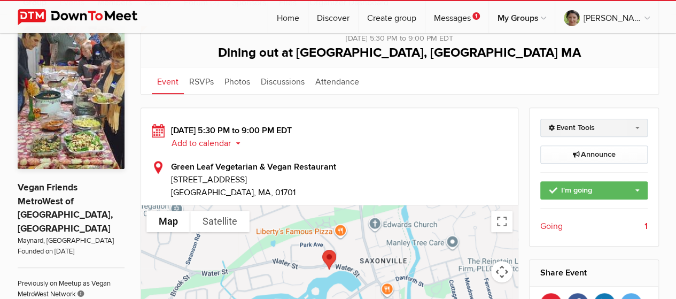
click at [635, 122] on link "Event Tools" at bounding box center [593, 128] width 107 height 18
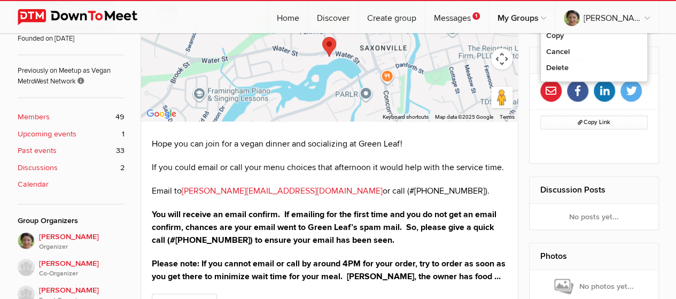
scroll to position [160, 0]
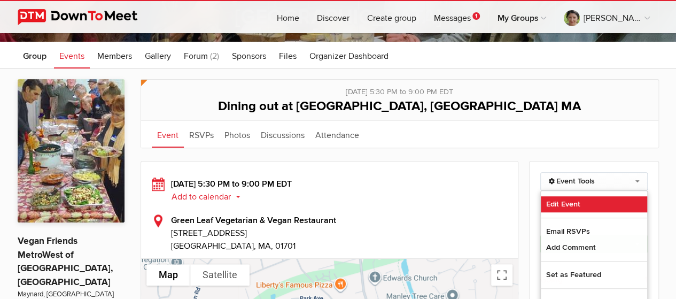
click at [566, 197] on link "Edit Event" at bounding box center [594, 204] width 106 height 16
select select "5:30:00"
select select "PM"
select select "9:00:00"
select select "PM"
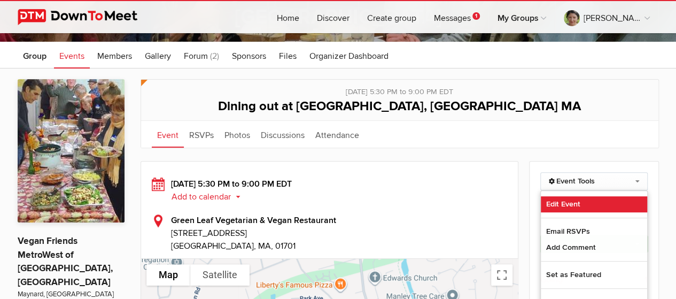
select select "United States"
select select "MA"
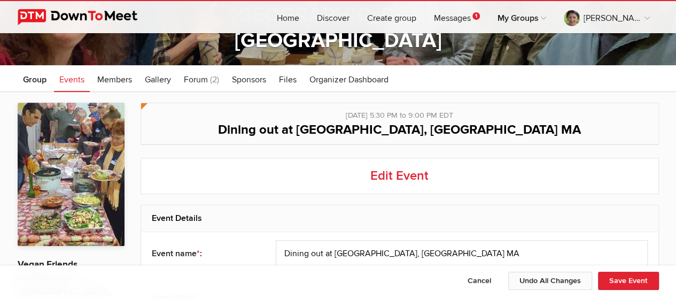
scroll to position [142, 0]
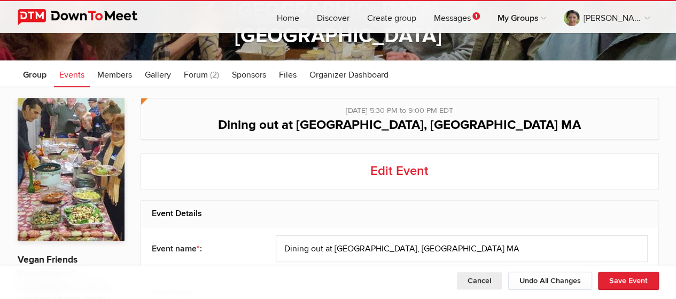
click at [478, 279] on button "Cancel" at bounding box center [479, 280] width 46 height 18
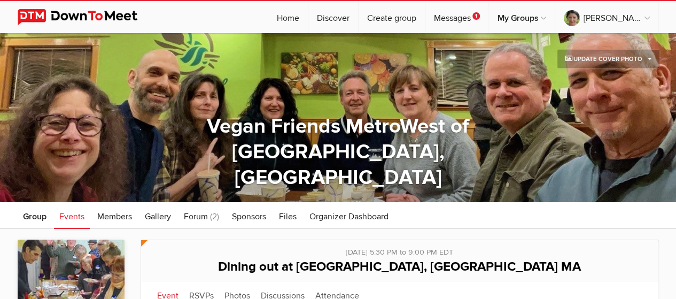
scroll to position [214, 0]
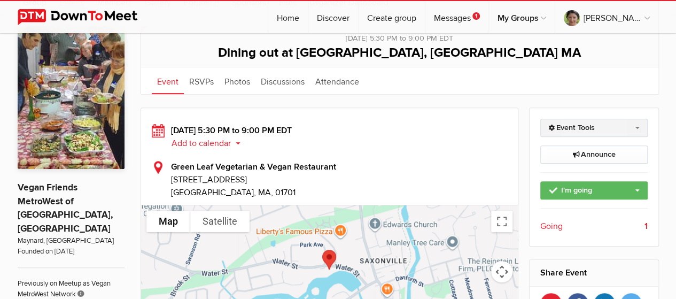
click at [591, 122] on link "Event Tools" at bounding box center [593, 128] width 107 height 18
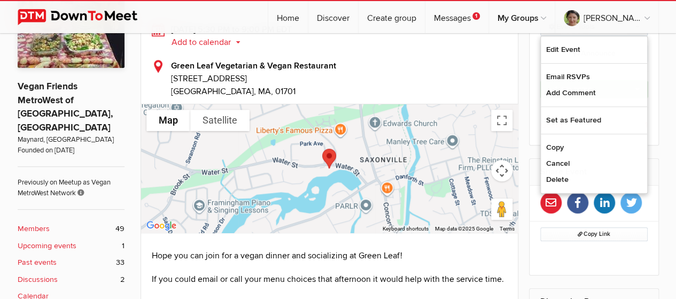
scroll to position [267, 0]
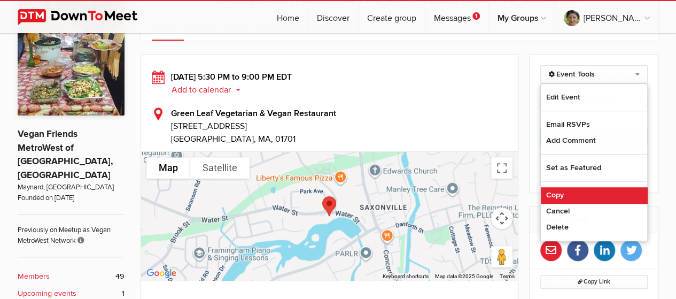
click at [566, 192] on link "Copy" at bounding box center [594, 195] width 106 height 16
select select "United States"
select select "MA"
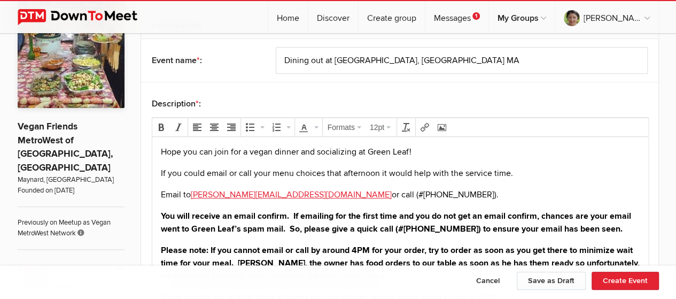
scroll to position [298, 0]
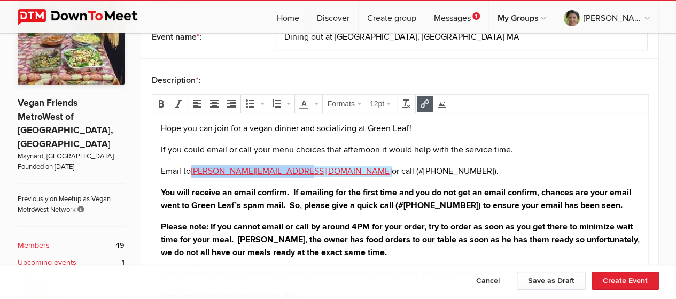
drag, startPoint x: 194, startPoint y: 170, endPoint x: 295, endPoint y: 170, distance: 101.5
click at [295, 170] on link "greenleaf.vegan@gmail.com" at bounding box center [290, 171] width 201 height 11
click at [420, 99] on icon "Insert/edit link" at bounding box center [424, 103] width 9 height 9
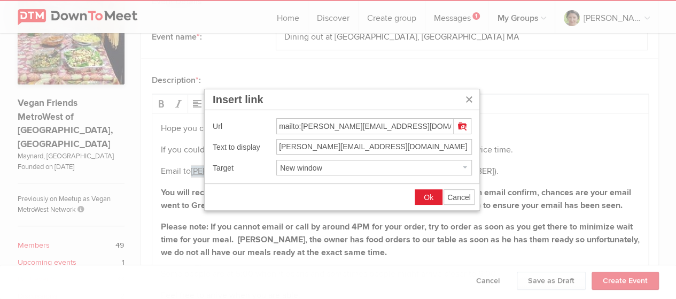
click at [425, 197] on span "Ok" at bounding box center [429, 197] width 10 height 9
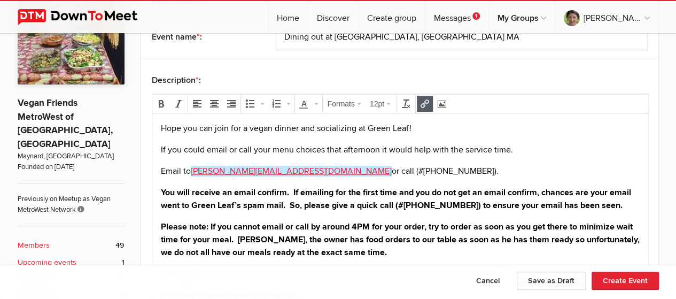
click at [431, 176] on p "Email to greenleaf.vegan@gmail.com or call (#508-309-3009)." at bounding box center [399, 171] width 479 height 13
drag, startPoint x: 196, startPoint y: 170, endPoint x: 298, endPoint y: 169, distance: 102.0
click at [298, 169] on p "Email to greenleaf.vegan@gmail.com or call (#508-309-3009)." at bounding box center [399, 171] width 479 height 13
click at [420, 99] on icon "Insert/edit link" at bounding box center [424, 103] width 9 height 9
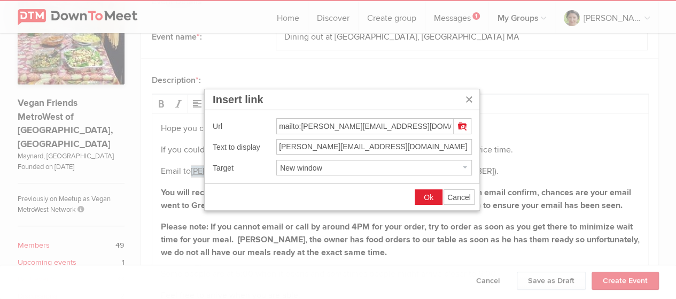
click at [463, 166] on icon "Insert link" at bounding box center [465, 167] width 4 height 2
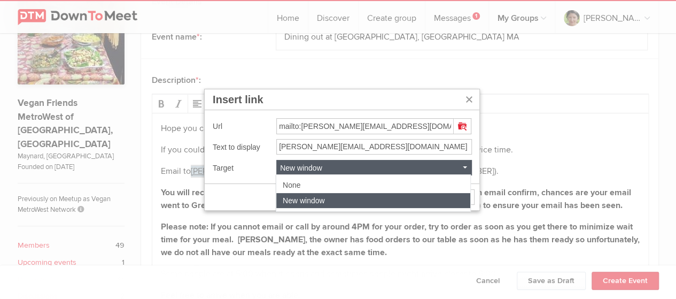
click at [312, 201] on span "New window" at bounding box center [304, 200] width 42 height 9
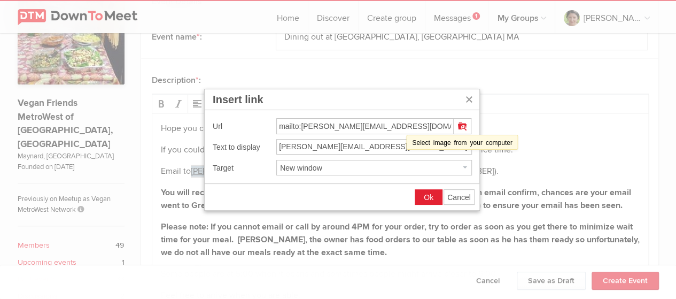
click at [462, 124] on icon "Insert link" at bounding box center [462, 126] width 9 height 9
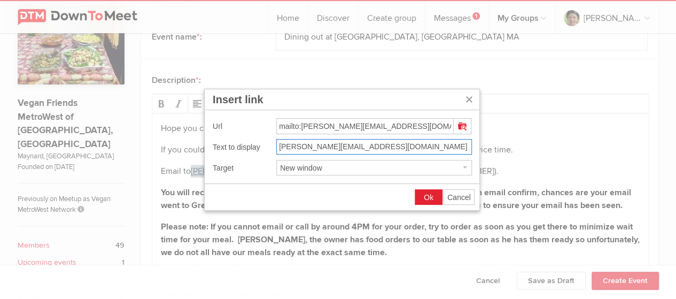
drag, startPoint x: 396, startPoint y: 144, endPoint x: 239, endPoint y: 124, distance: 158.3
click at [240, 124] on div "Url mailto:greenleaf.vegan@gmail.com Text to display greenleaf.vegan@gmail.com …" at bounding box center [342, 146] width 275 height 73
drag, startPoint x: 464, startPoint y: 199, endPoint x: 312, endPoint y: 87, distance: 188.4
click at [464, 198] on span "Cancel" at bounding box center [459, 197] width 24 height 9
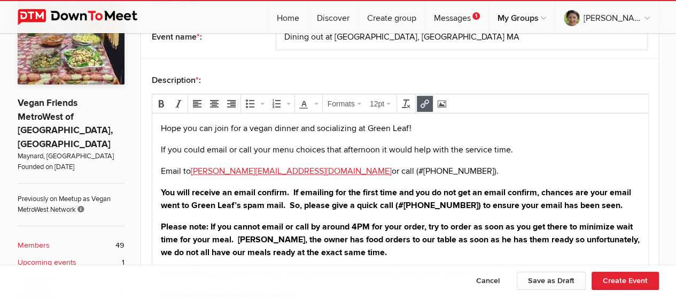
click at [434, 167] on p "Email to greenleaf.vegan@gmail.com or call (#508-309-3009)." at bounding box center [399, 171] width 479 height 13
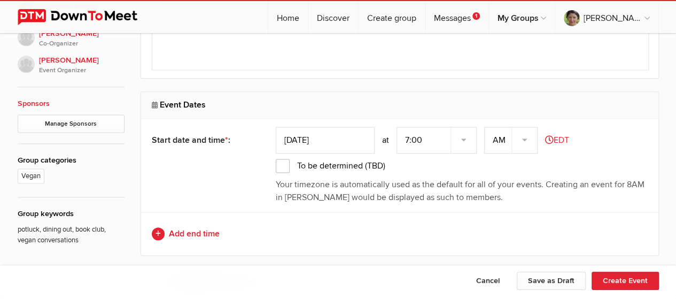
scroll to position [672, 0]
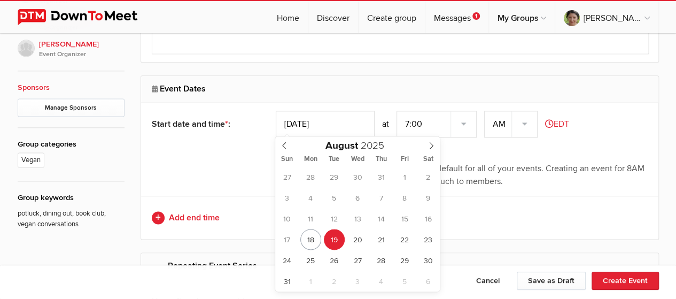
click at [346, 116] on input "Aug 19, 2025" at bounding box center [325, 124] width 99 height 27
click at [432, 144] on icon at bounding box center [430, 145] width 7 height 7
type input "Oct 11, 2025"
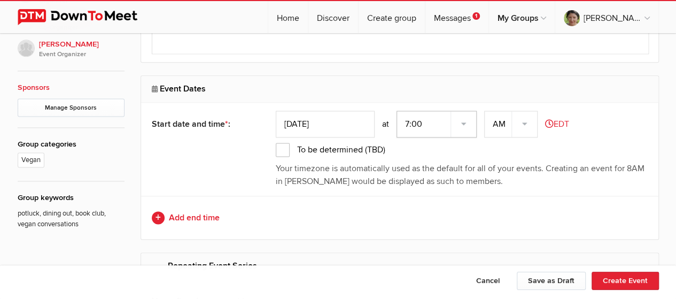
click at [424, 119] on select "7:00 7:15 7:30 7:45 8:00 8:15 8:30 8:45 9:00 9:15 9:30 9:45 10:00 10:15 10:30 1…" at bounding box center [436, 124] width 80 height 27
select select "5:30:00"
click at [397, 111] on select "7:00 7:15 7:30 7:45 8:00 8:15 8:30 8:45 9:00 9:15 9:30 9:45 10:00 10:15 10:30 1…" at bounding box center [436, 124] width 80 height 27
click at [526, 126] on select "AM PM" at bounding box center [510, 124] width 53 height 27
select select "PM"
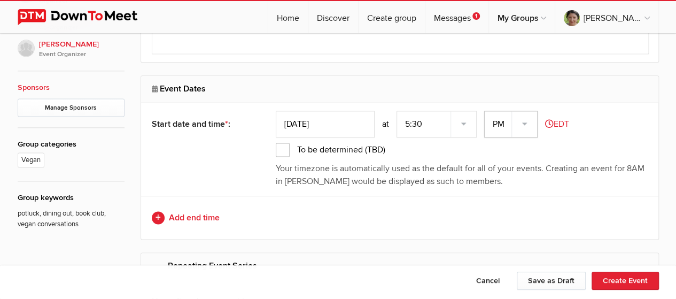
click at [485, 111] on select "AM PM" at bounding box center [510, 124] width 53 height 27
click at [208, 215] on link "Add end time" at bounding box center [400, 217] width 496 height 13
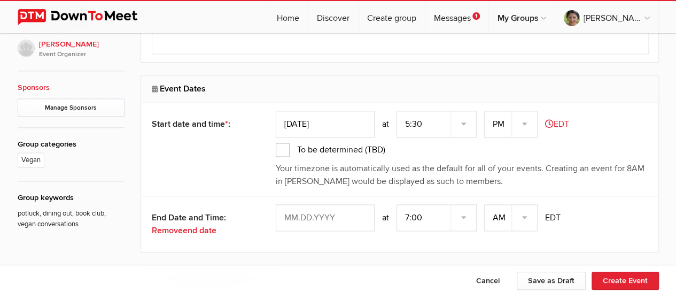
click at [359, 220] on input "text" at bounding box center [325, 217] width 99 height 27
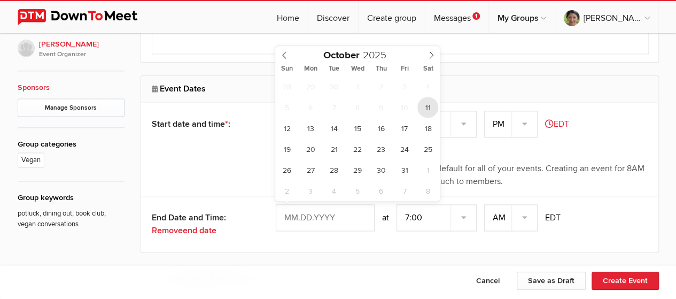
type input "Oct 11, 2025"
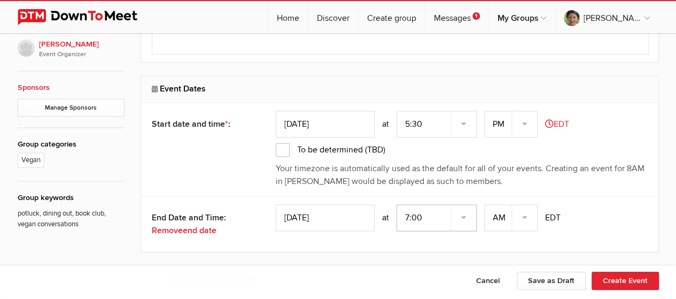
click at [429, 220] on select "7:00 7:15 7:30 7:45 8:00 8:15 8:30 8:45 9:00 9:15 9:30 9:45 10:00 10:15 10:30 1…" at bounding box center [436, 217] width 80 height 27
select select "9:00:00"
click at [397, 204] on select "7:00 7:15 7:30 7:45 8:00 8:15 8:30 8:45 9:00 9:15 9:30 9:45 10:00 10:15 10:30 1…" at bounding box center [436, 217] width 80 height 27
click at [529, 218] on select "AM PM" at bounding box center [510, 217] width 53 height 27
select select "PM"
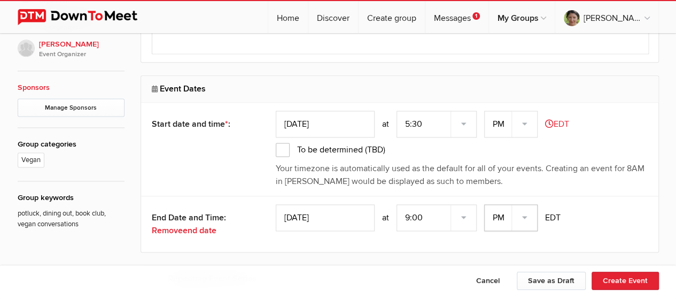
click at [485, 204] on select "AM PM" at bounding box center [510, 217] width 53 height 27
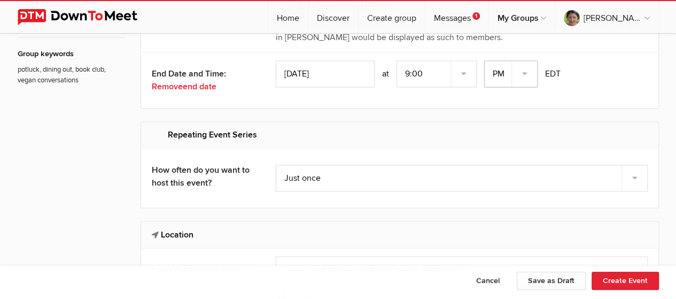
scroll to position [832, 0]
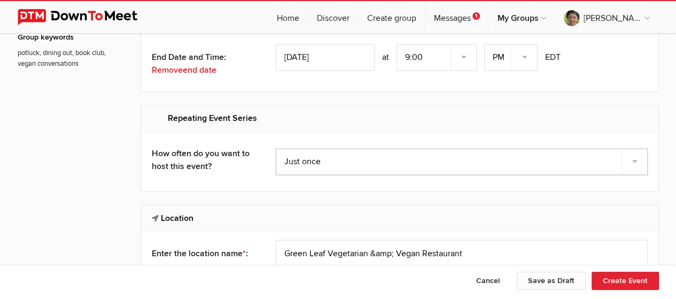
click at [349, 156] on select "Just once Every day Every other day Every 10th day Every week Every 2 weeks Eve…" at bounding box center [462, 161] width 372 height 27
select select "monthly"
click at [276, 148] on select "Just once Every day Every other day Every 10th day Every week Every 2 weeks Eve…" at bounding box center [462, 161] width 372 height 27
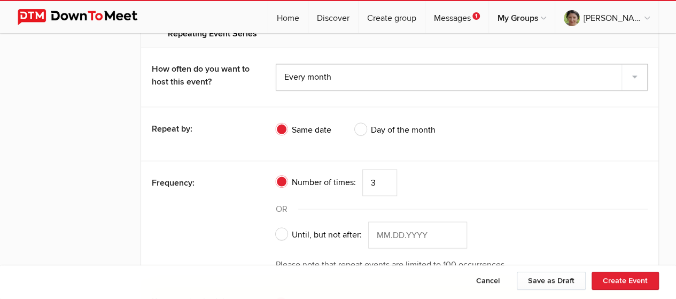
scroll to position [939, 0]
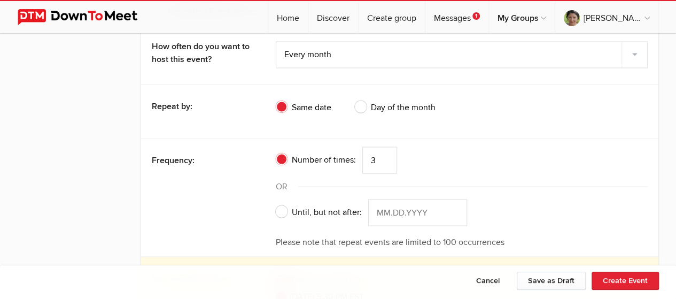
click at [362, 100] on span "Day of the month" at bounding box center [395, 106] width 81 height 13
click at [355, 100] on input "Day of the month" at bounding box center [354, 100] width 1 height 1
radio input "true"
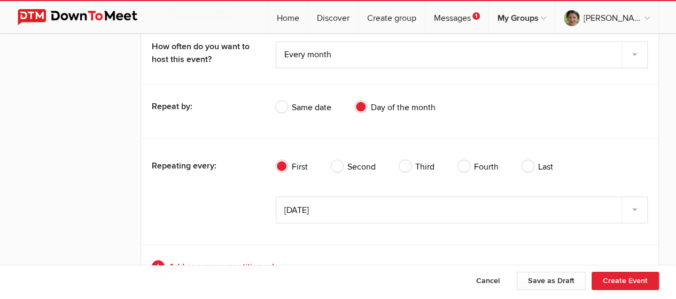
click at [340, 155] on div "First Second Third Fourth Last" at bounding box center [462, 173] width 372 height 42
click at [337, 164] on span "Second" at bounding box center [353, 166] width 44 height 13
click at [331, 160] on input "Second" at bounding box center [331, 159] width 1 height 1
radio input "true"
radio input "false"
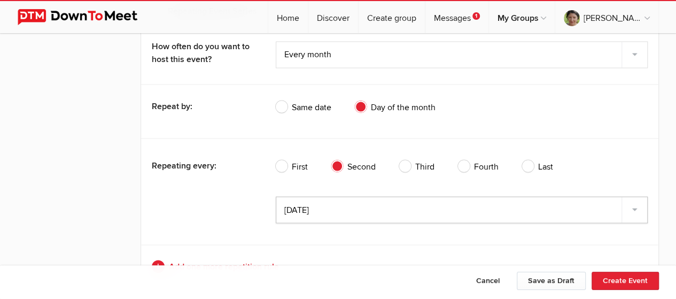
click at [332, 202] on select "Sunday Monday Tuesday Wednesday Thursday Friday Saturday" at bounding box center [462, 209] width 372 height 27
select select "6"
click at [276, 196] on select "Sunday Monday Tuesday Wednesday Thursday Friday Saturday" at bounding box center [462, 209] width 372 height 27
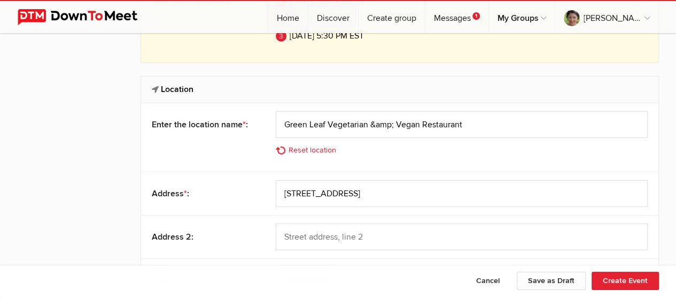
scroll to position [1366, 0]
click at [367, 118] on input "Green Leaf Vegetarian &amp; Vegan Restaurant" at bounding box center [462, 124] width 372 height 27
click at [364, 120] on input "Green Leaf Vegetarian &amp; Vegan Restaurant" at bounding box center [462, 124] width 372 height 27
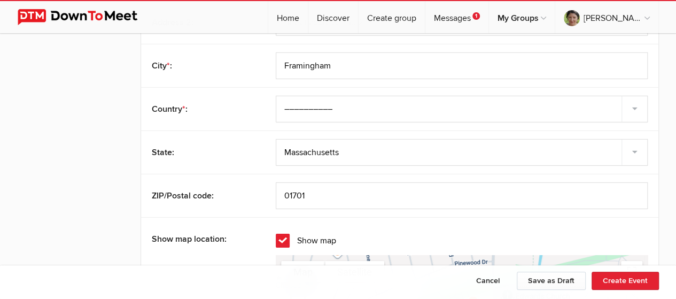
scroll to position [1740, 0]
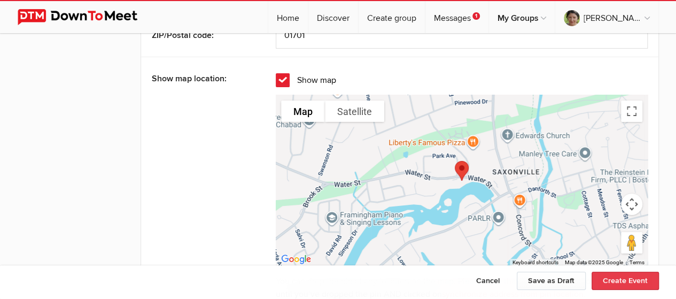
type input "Green Leaf Vegetarian & Vegan Restaurant"
click at [618, 279] on button "Create Event" at bounding box center [624, 280] width 67 height 18
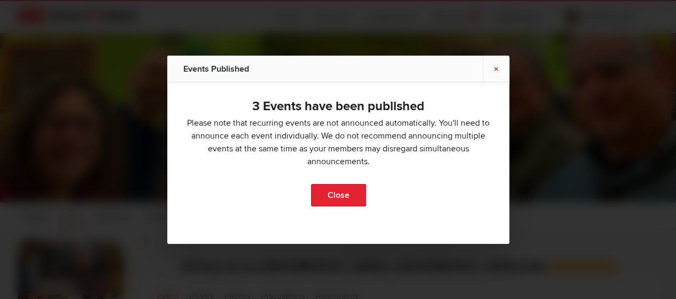
click at [497, 69] on link "×" at bounding box center [495, 69] width 27 height 26
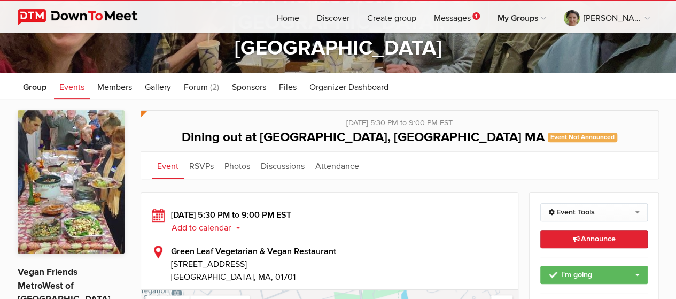
scroll to position [53, 0]
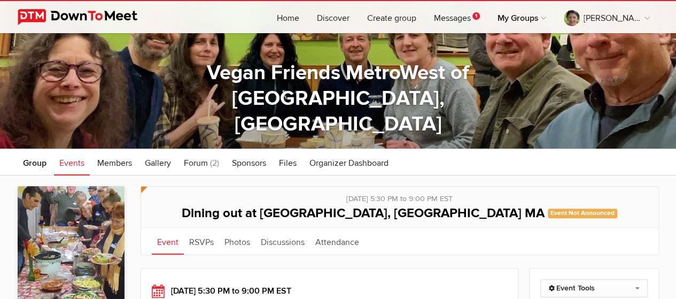
click at [72, 163] on span "Events" at bounding box center [71, 163] width 25 height 11
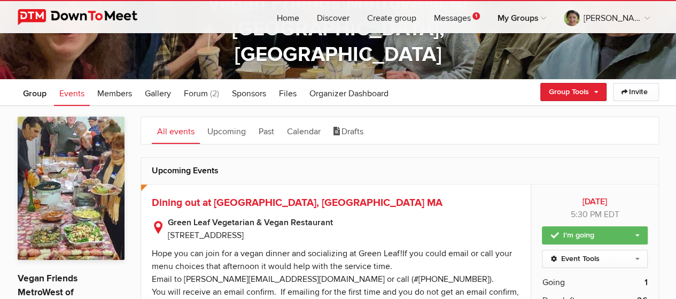
scroll to position [107, 0]
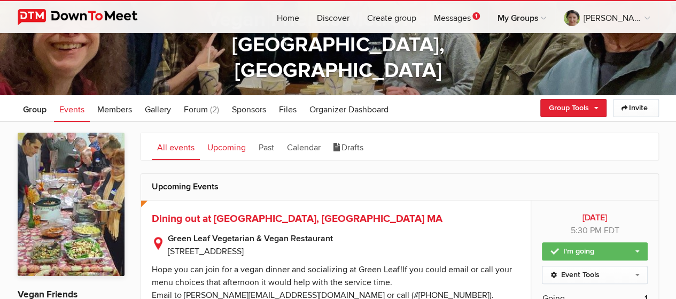
click at [223, 142] on link "Upcoming" at bounding box center [226, 146] width 49 height 27
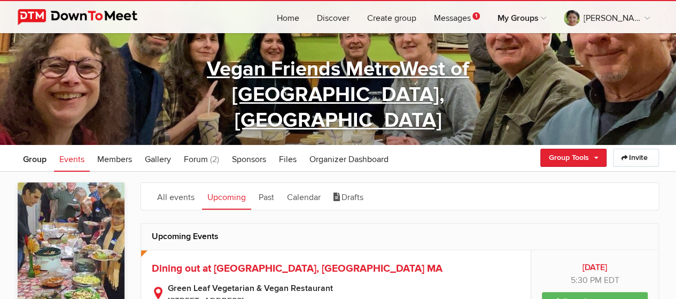
scroll to position [53, 0]
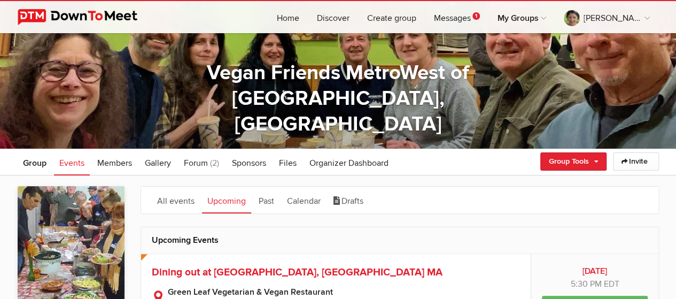
click at [219, 200] on link "Upcoming" at bounding box center [226, 199] width 49 height 27
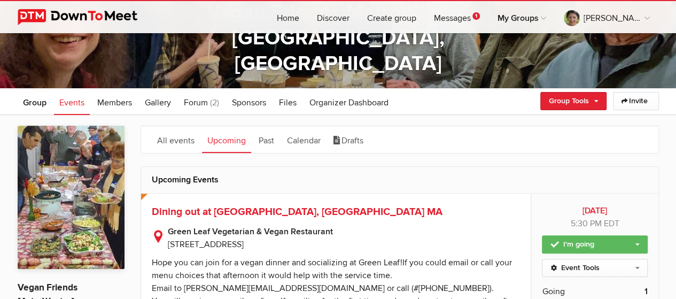
scroll to position [214, 0]
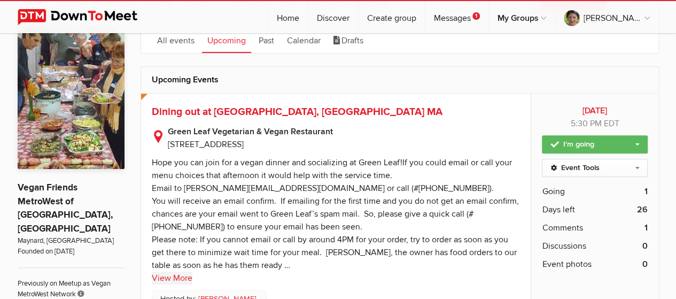
click at [175, 274] on link "View More" at bounding box center [172, 277] width 41 height 13
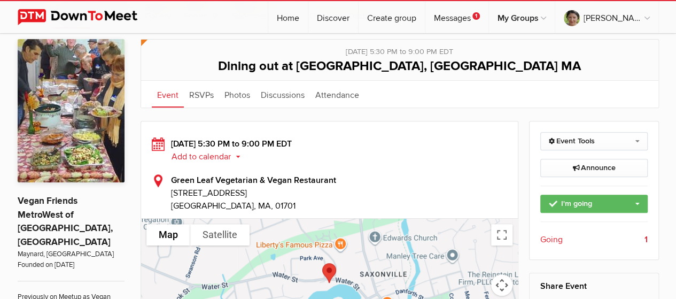
scroll to position [267, 0]
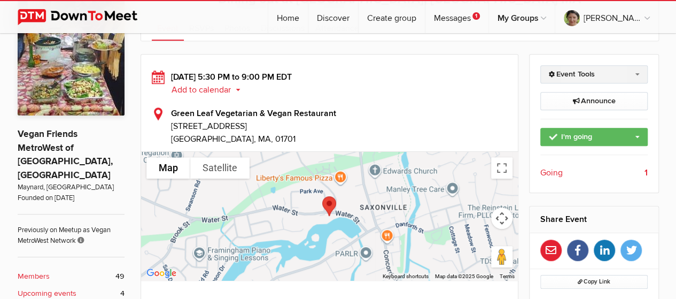
click at [611, 70] on link "Event Tools" at bounding box center [593, 74] width 107 height 18
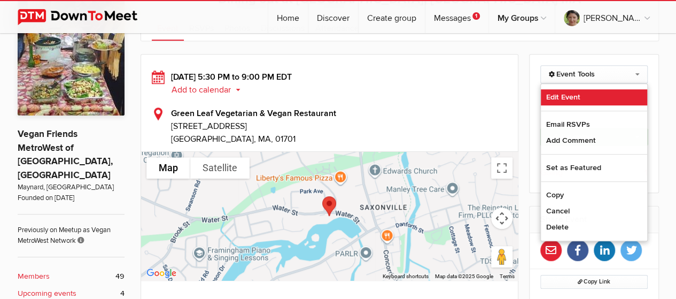
click at [559, 93] on link "Edit Event" at bounding box center [594, 97] width 106 height 16
select select "5:30:00"
select select "PM"
select select "9:00:00"
select select "PM"
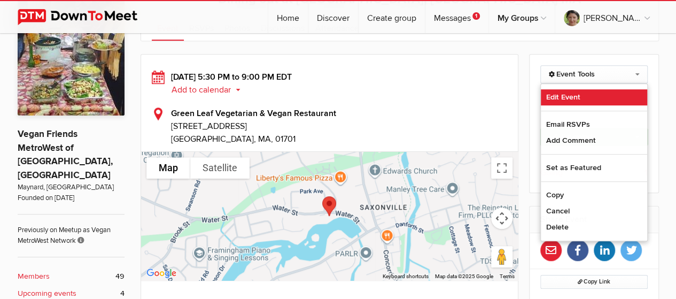
select select "United States"
select select "MA"
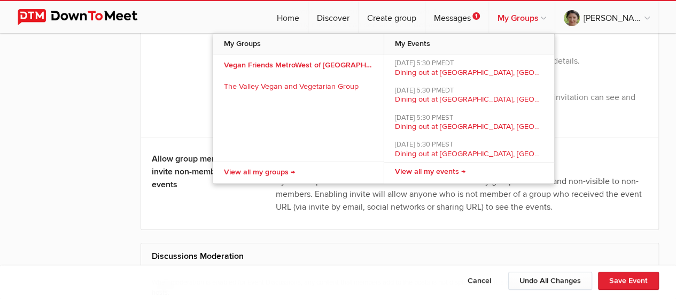
scroll to position [1744, 0]
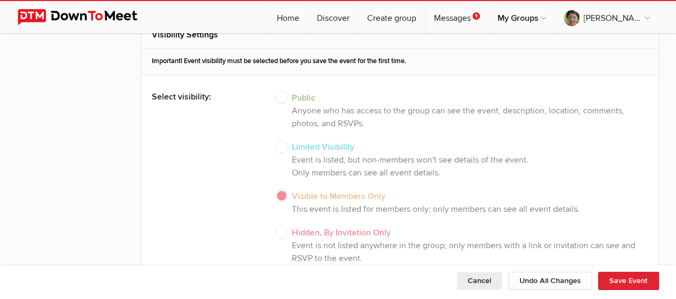
click at [473, 278] on button "Cancel" at bounding box center [479, 280] width 46 height 18
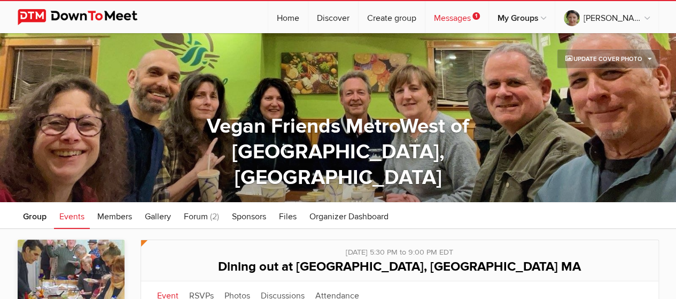
click at [481, 14] on link "Messages 1" at bounding box center [456, 17] width 63 height 32
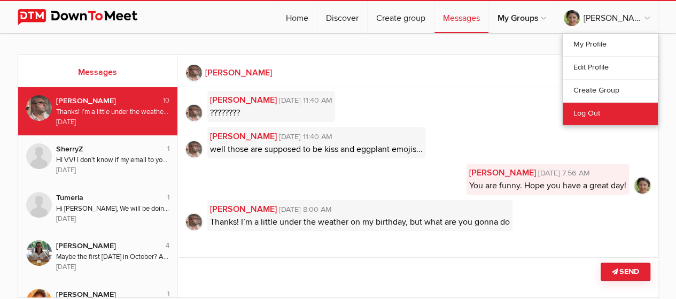
click at [585, 114] on link "Log Out" at bounding box center [609, 113] width 95 height 23
